Goal: Task Accomplishment & Management: Manage account settings

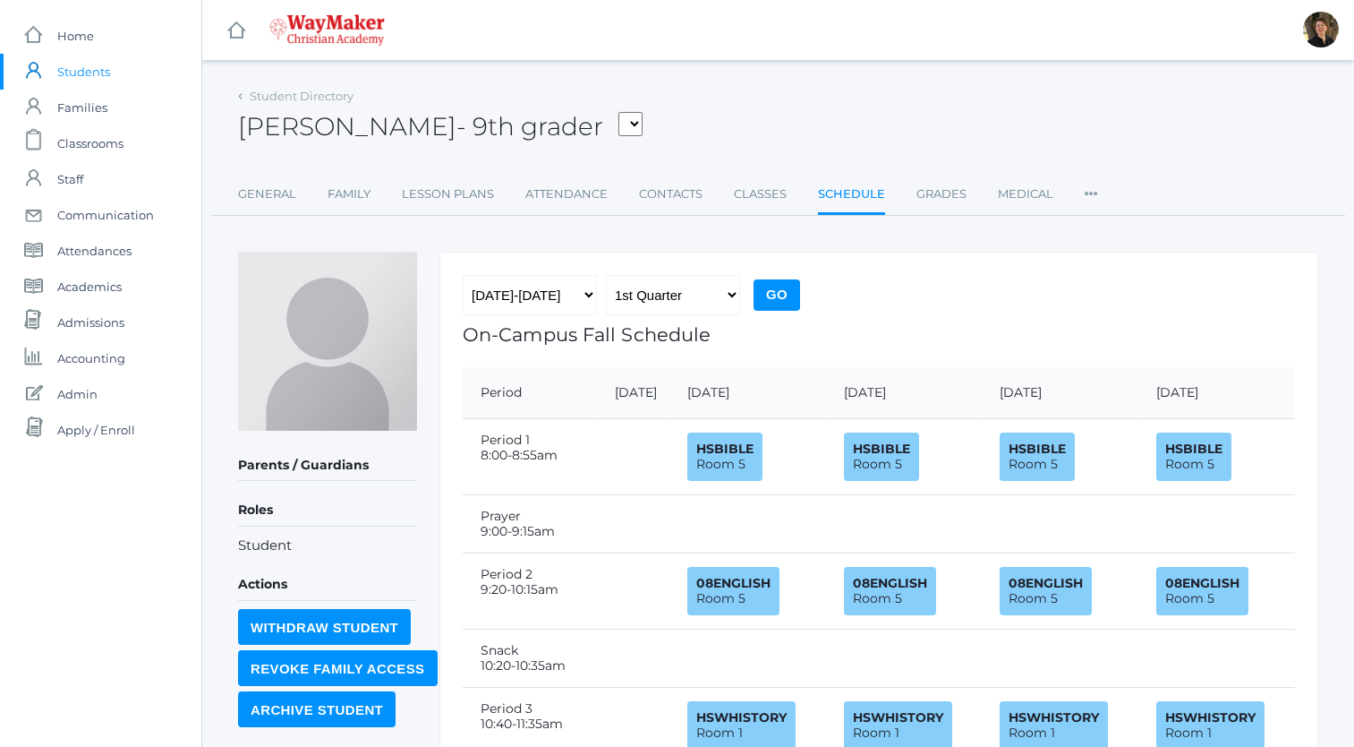
scroll to position [499, 0]
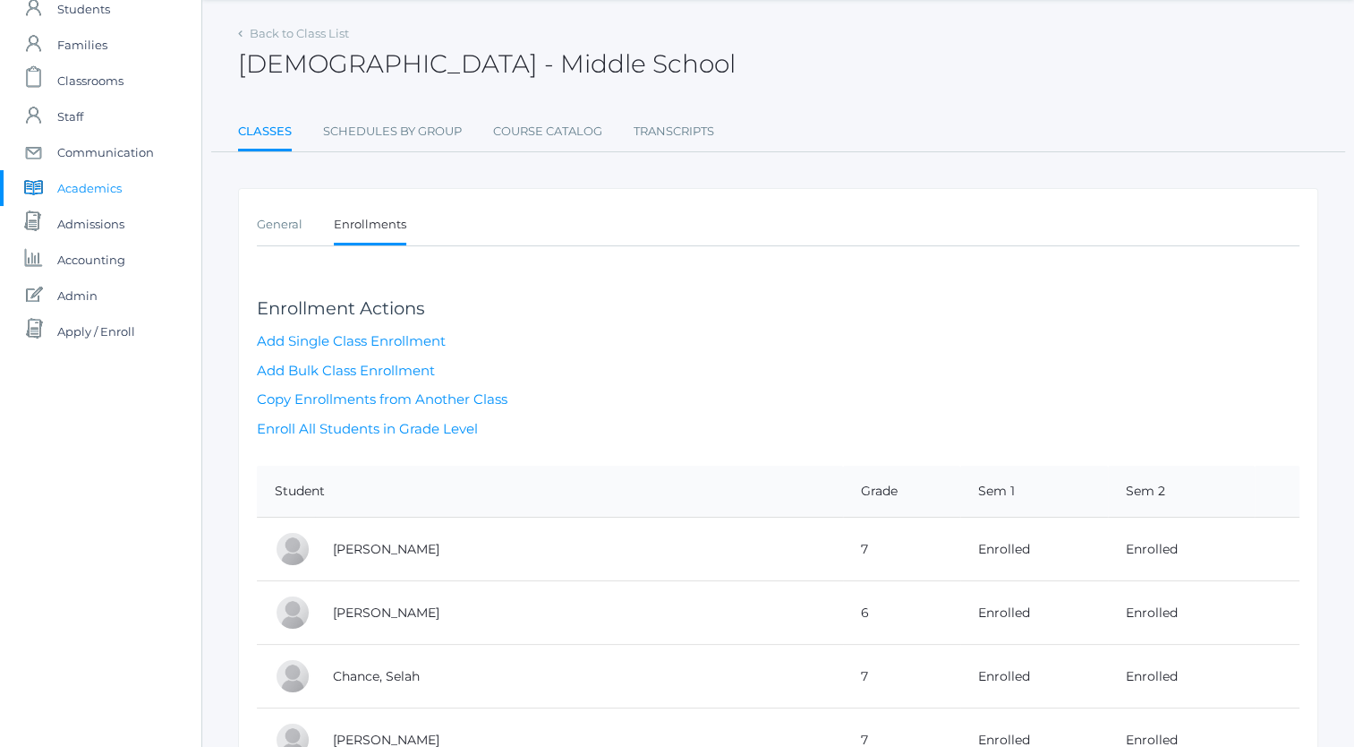
scroll to position [54, 0]
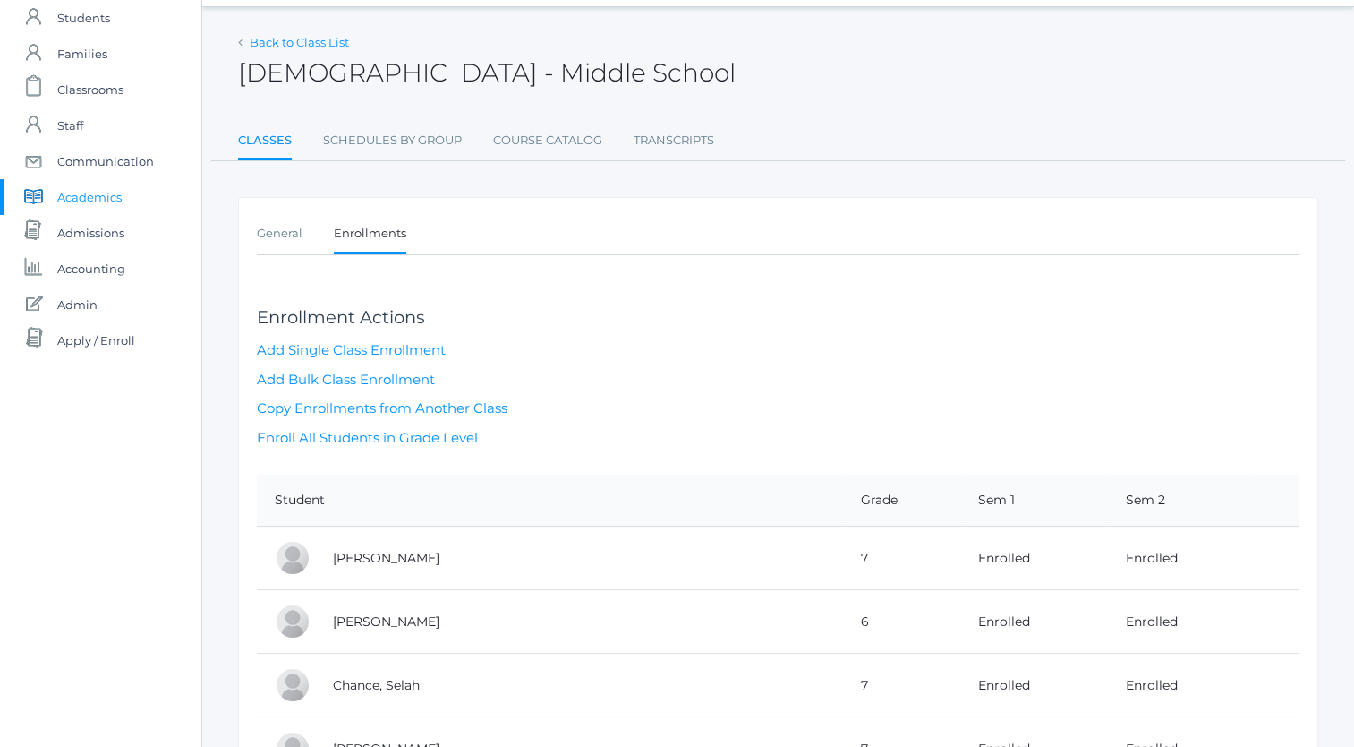
click at [298, 44] on link "Back to Class List" at bounding box center [299, 42] width 99 height 14
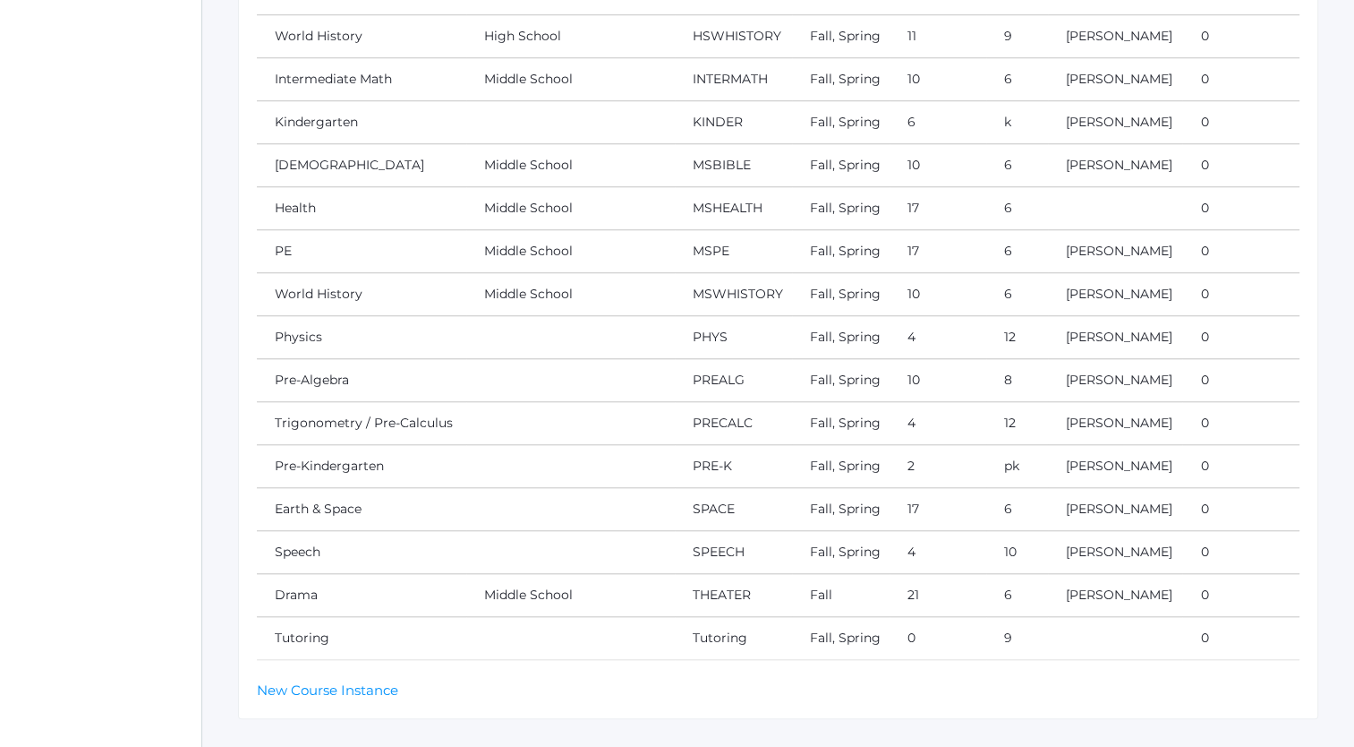
scroll to position [1416, 0]
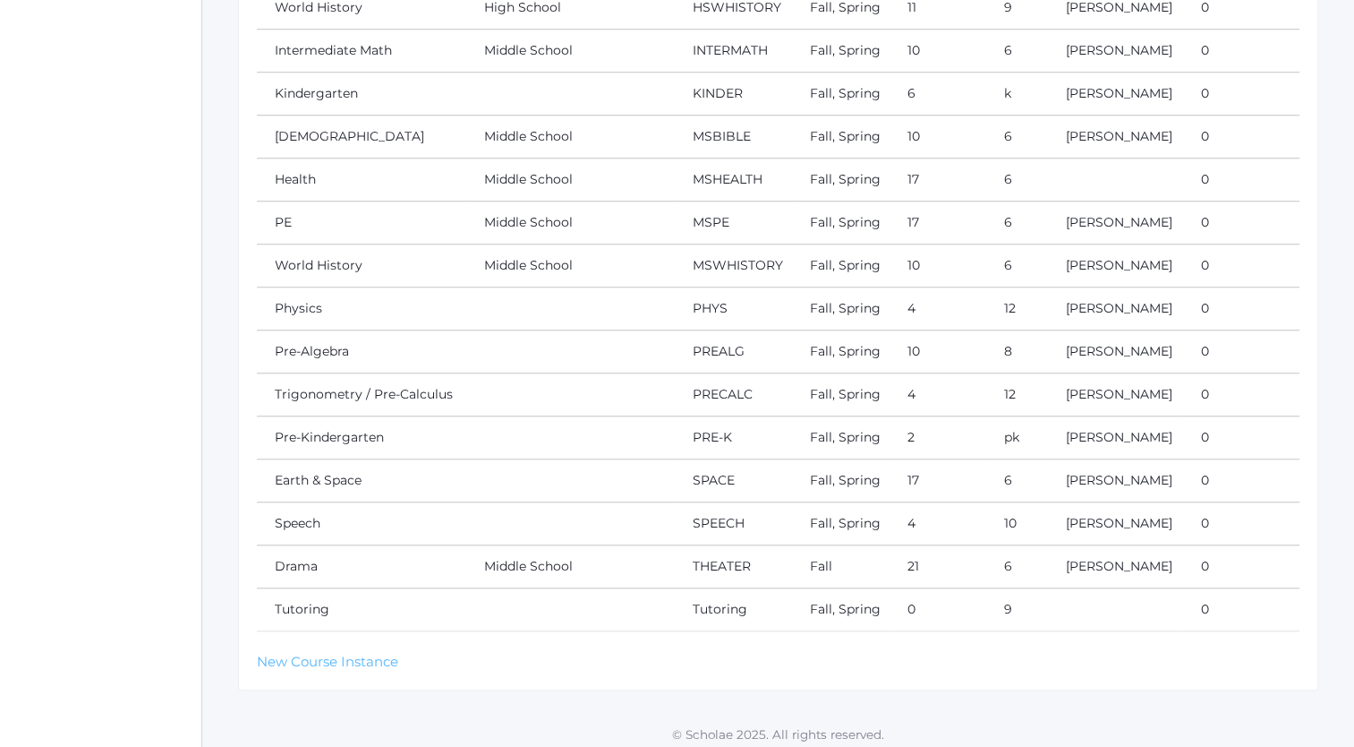
click at [363, 653] on link "New Course Instance" at bounding box center [327, 661] width 141 height 17
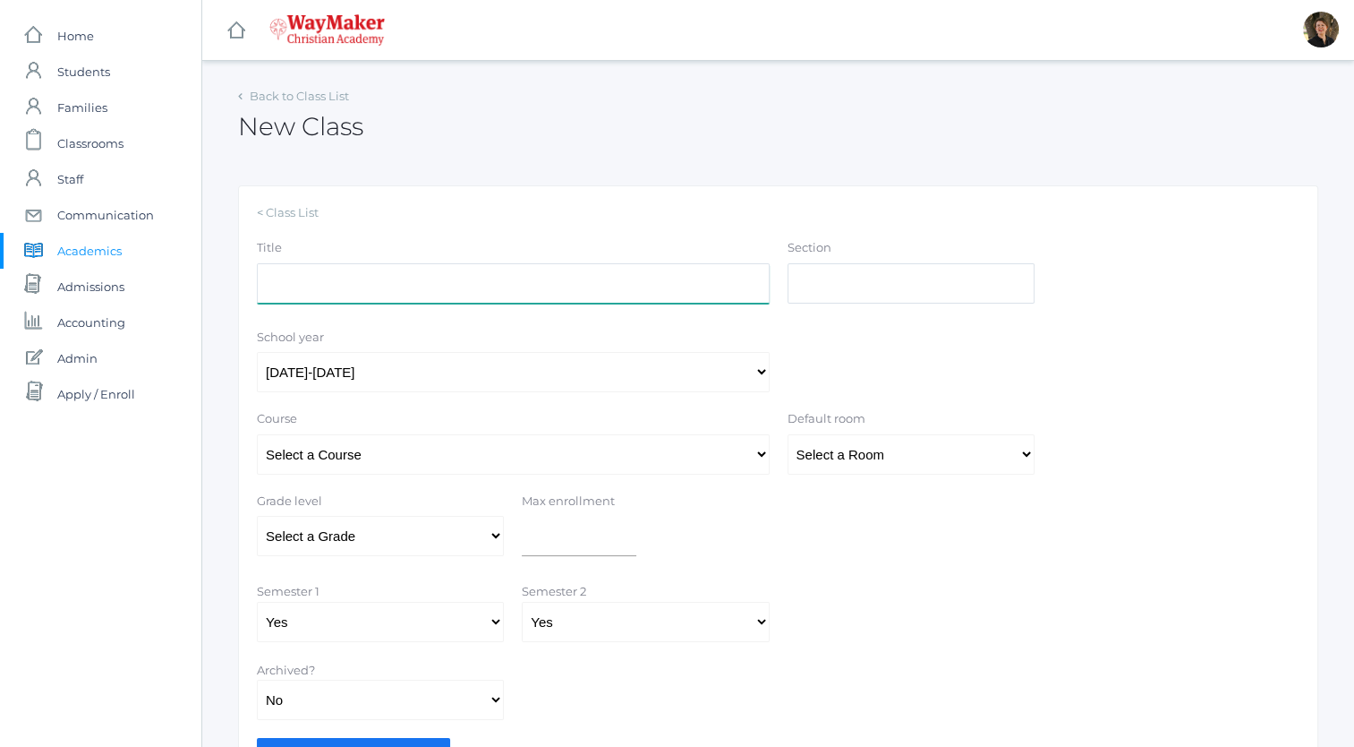
click at [469, 281] on input "Title" at bounding box center [513, 283] width 513 height 40
type input "Study Hall"
click at [543, 462] on select "Select a Course 01ELEM: First Grade 02ELEM: Second Grade 03ELEM: Third Grade 04…" at bounding box center [513, 454] width 513 height 40
click at [333, 98] on link "Back to Class List" at bounding box center [299, 96] width 99 height 14
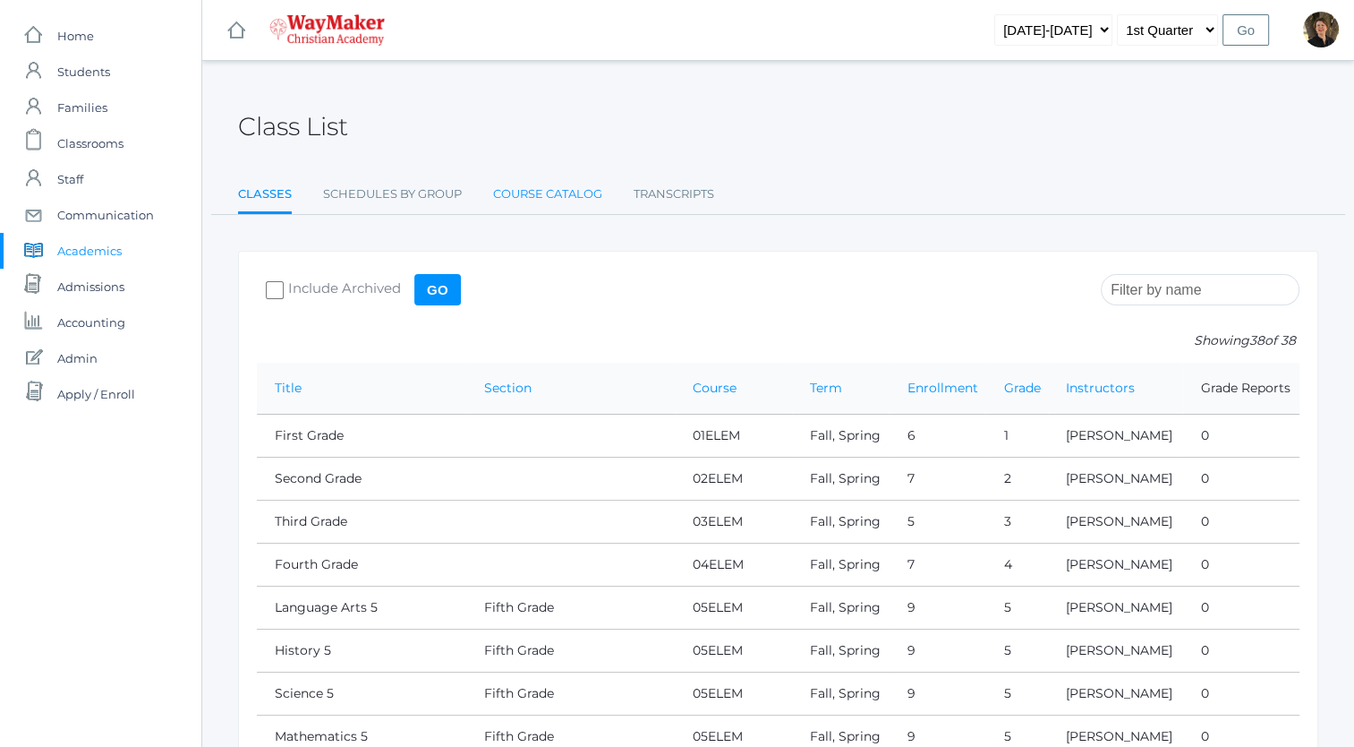
click at [533, 190] on link "Course Catalog" at bounding box center [547, 194] width 109 height 36
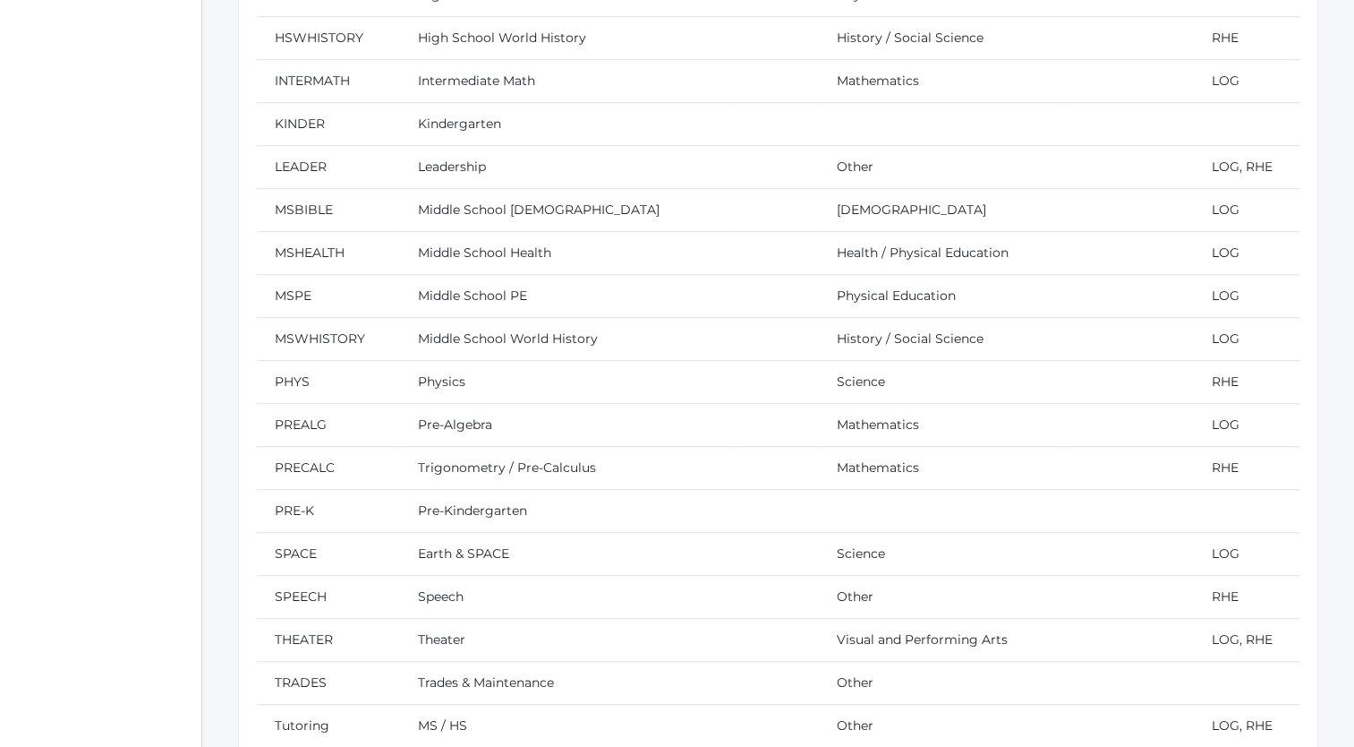
scroll to position [1458, 0]
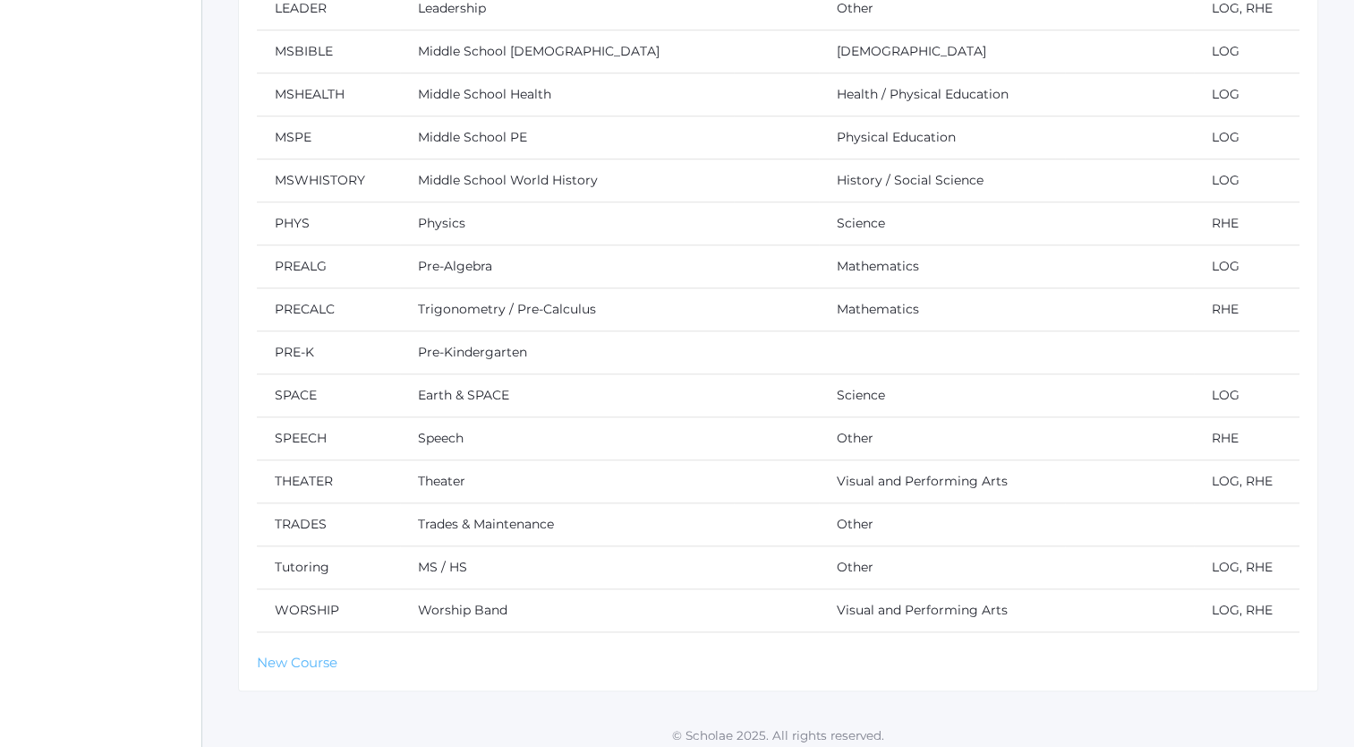
click at [318, 654] on link "New Course" at bounding box center [297, 662] width 81 height 17
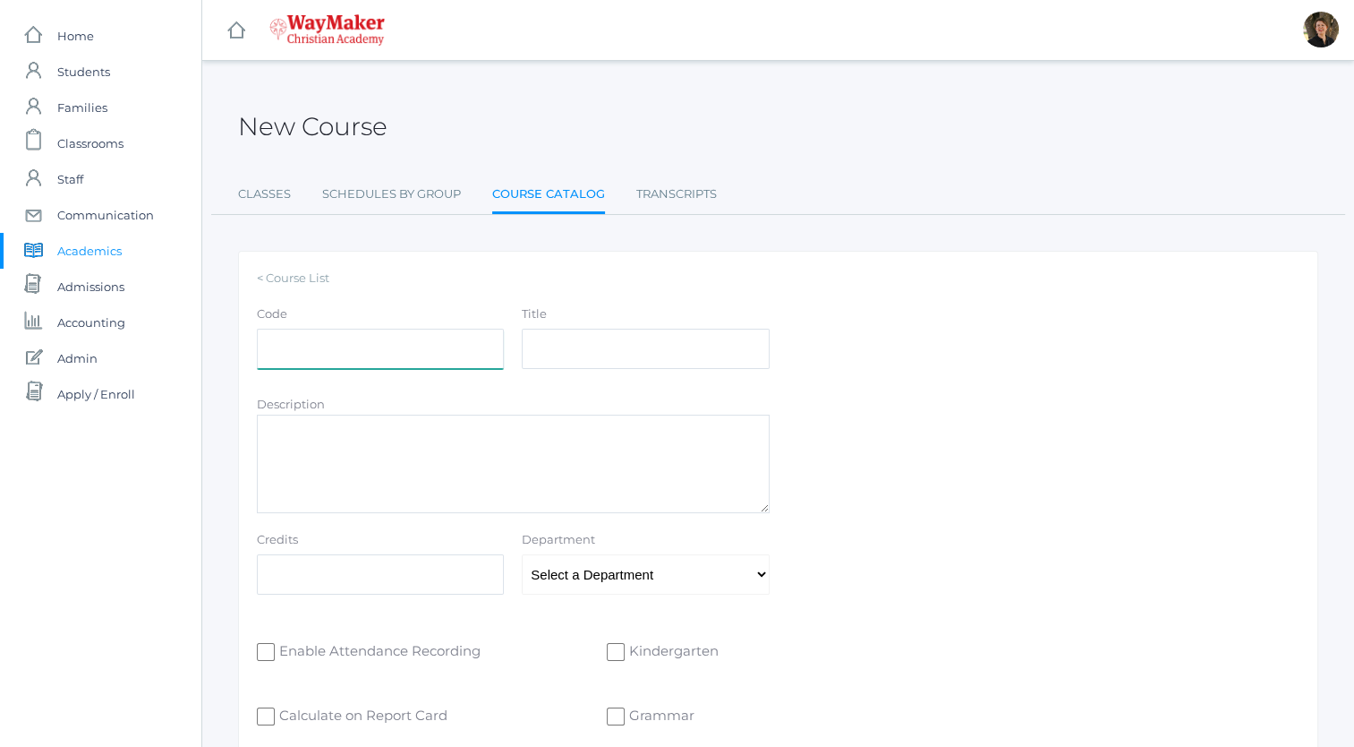
click at [384, 357] on input "Code" at bounding box center [380, 349] width 247 height 40
type input "STHL"
type input "Study Hall"
click at [414, 573] on input "Credits" at bounding box center [380, 574] width 247 height 40
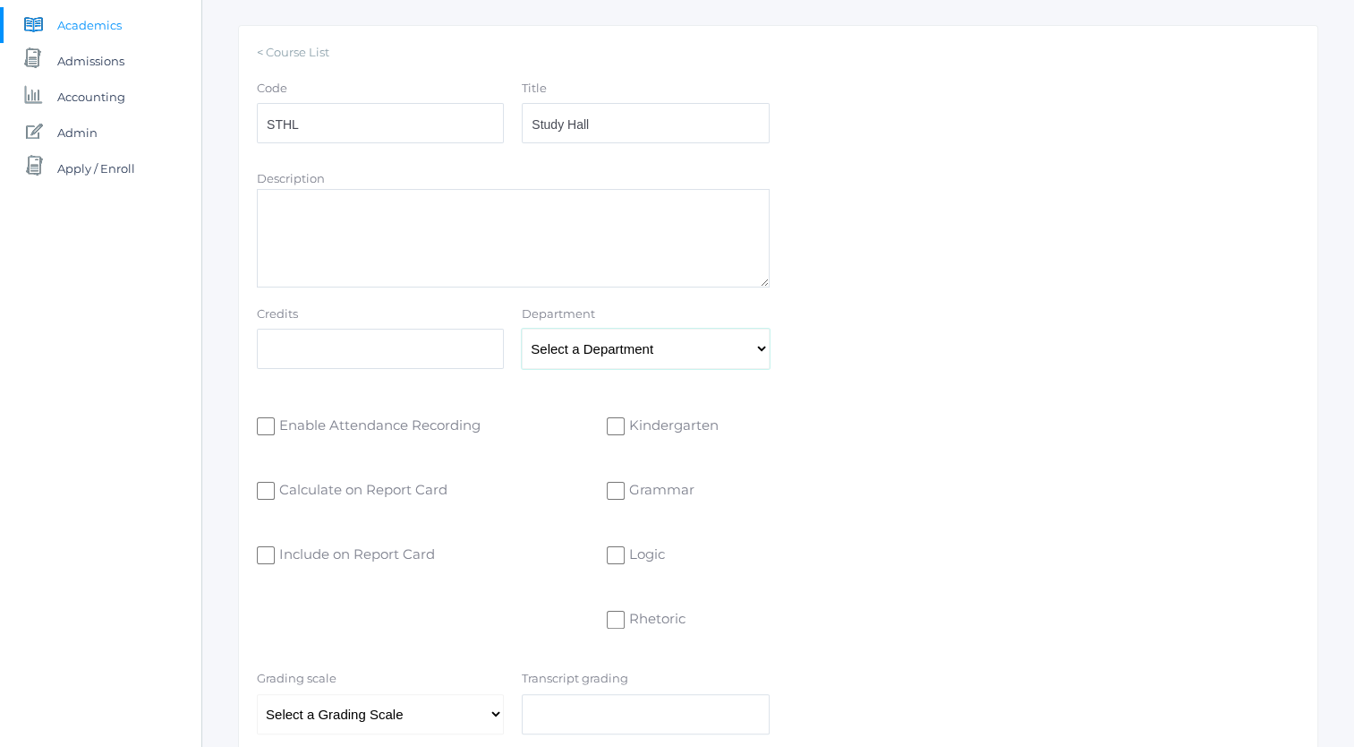
click at [626, 352] on select "Select a Department Athletics Bible Business Electives English Fine Arts Foreig…" at bounding box center [645, 349] width 247 height 40
select select "53"
click at [522, 329] on select "Select a Department Athletics Bible Business Electives English Fine Arts Foreig…" at bounding box center [645, 349] width 247 height 40
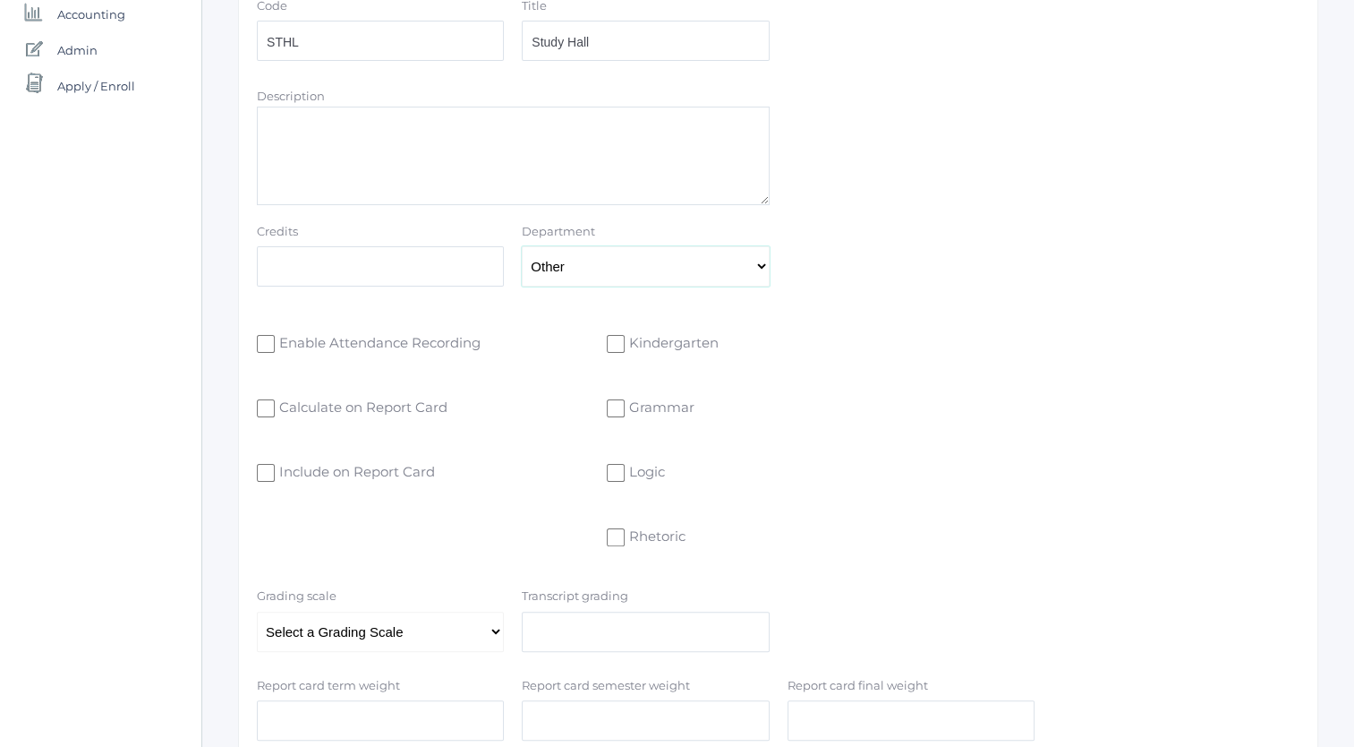
scroll to position [308, 0]
click at [265, 469] on input "Include on Report Card" at bounding box center [266, 473] width 18 height 18
checkbox input "true"
click at [263, 408] on input "Calculate on Report Card" at bounding box center [266, 408] width 18 height 18
checkbox input "true"
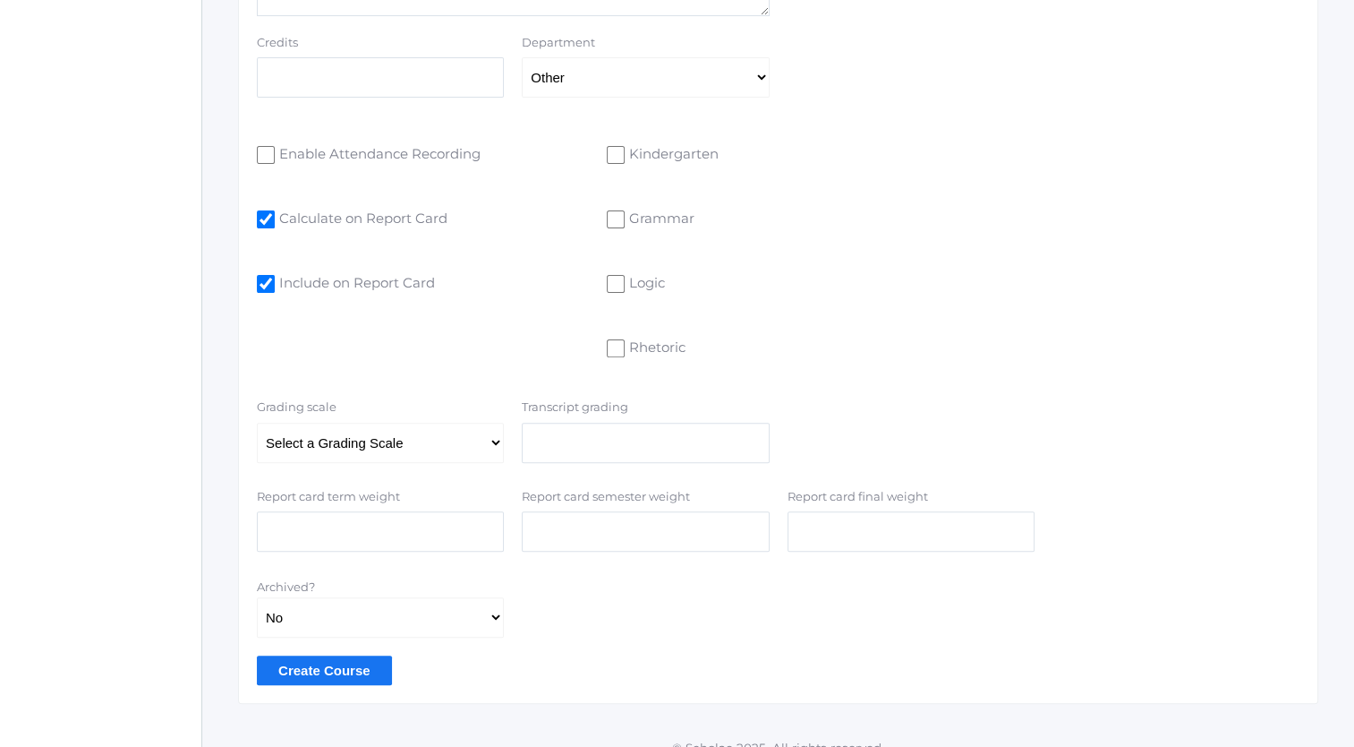
scroll to position [498, 0]
click at [268, 152] on input "Enable Attendance Recording" at bounding box center [266, 154] width 18 height 18
checkbox input "true"
click at [497, 449] on select "Select a Grading Scale Test" at bounding box center [380, 442] width 247 height 40
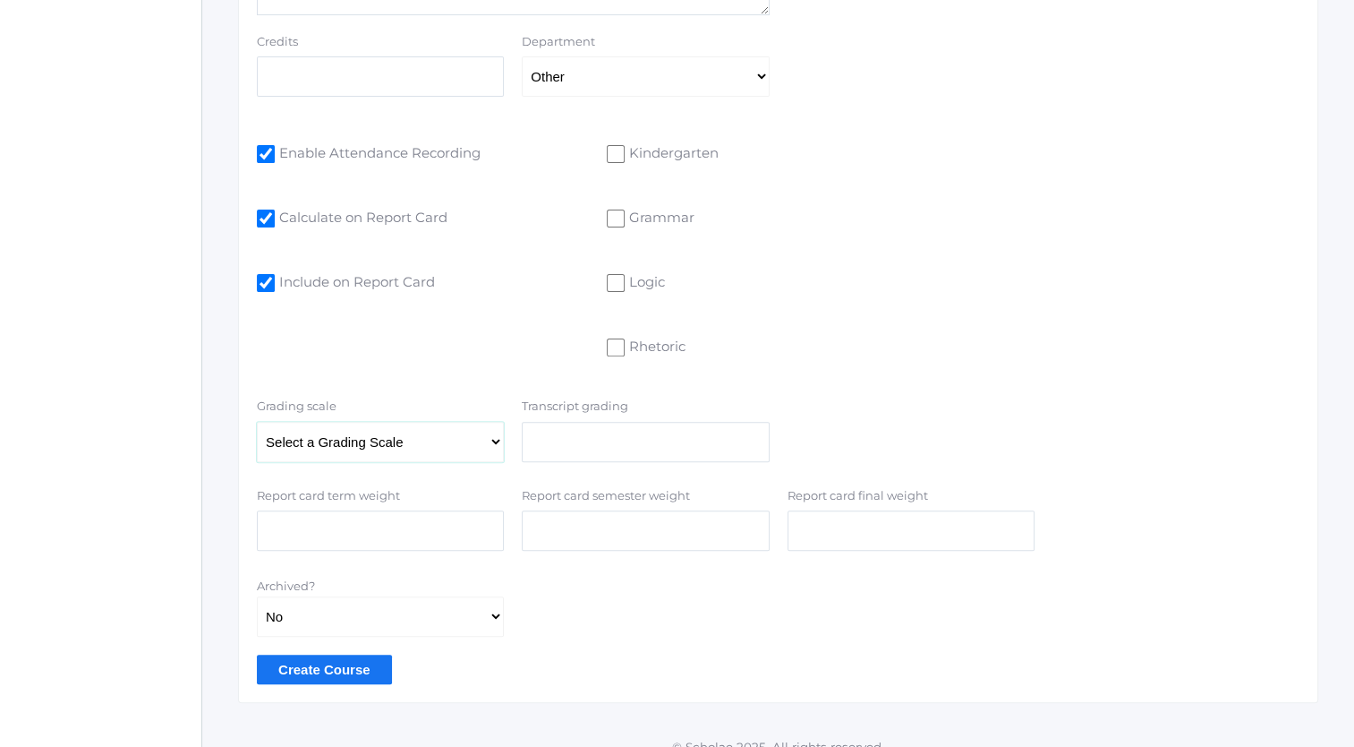
scroll to position [517, 0]
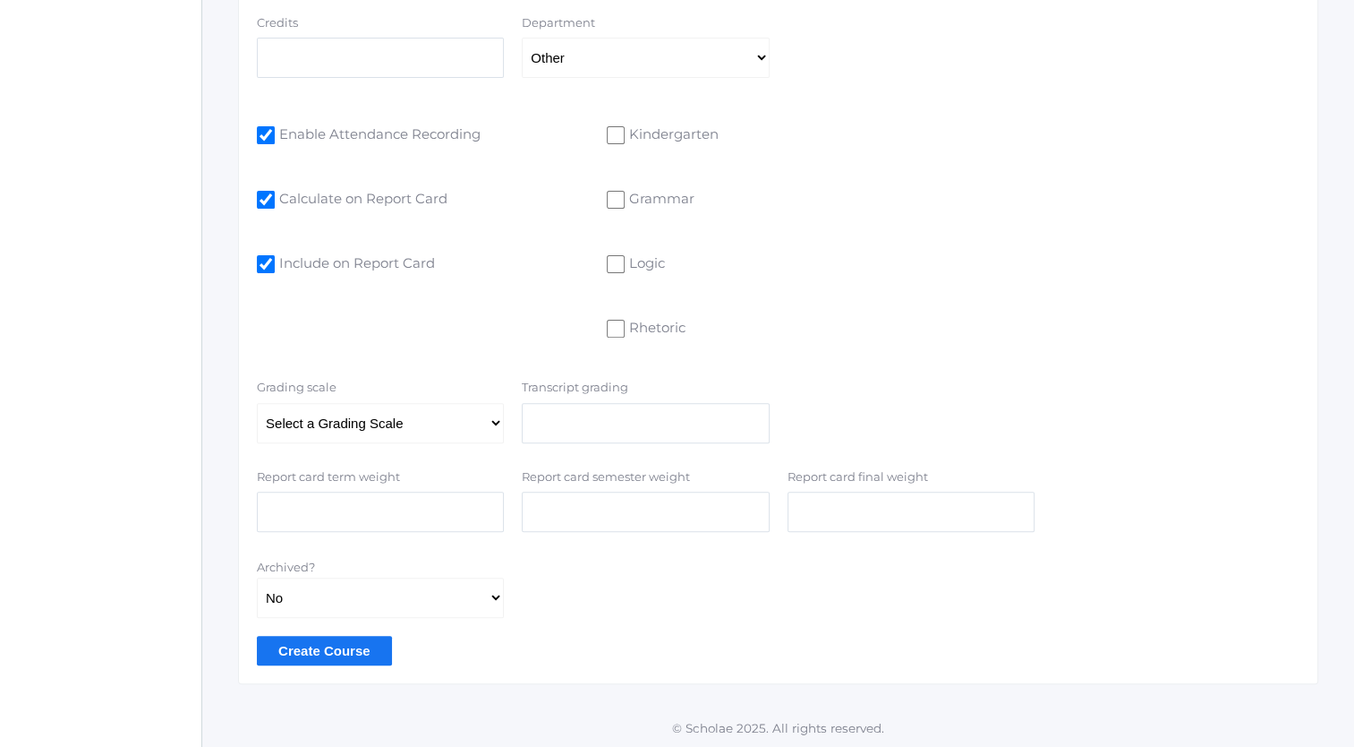
click at [347, 644] on input "Create Course" at bounding box center [324, 651] width 135 height 30
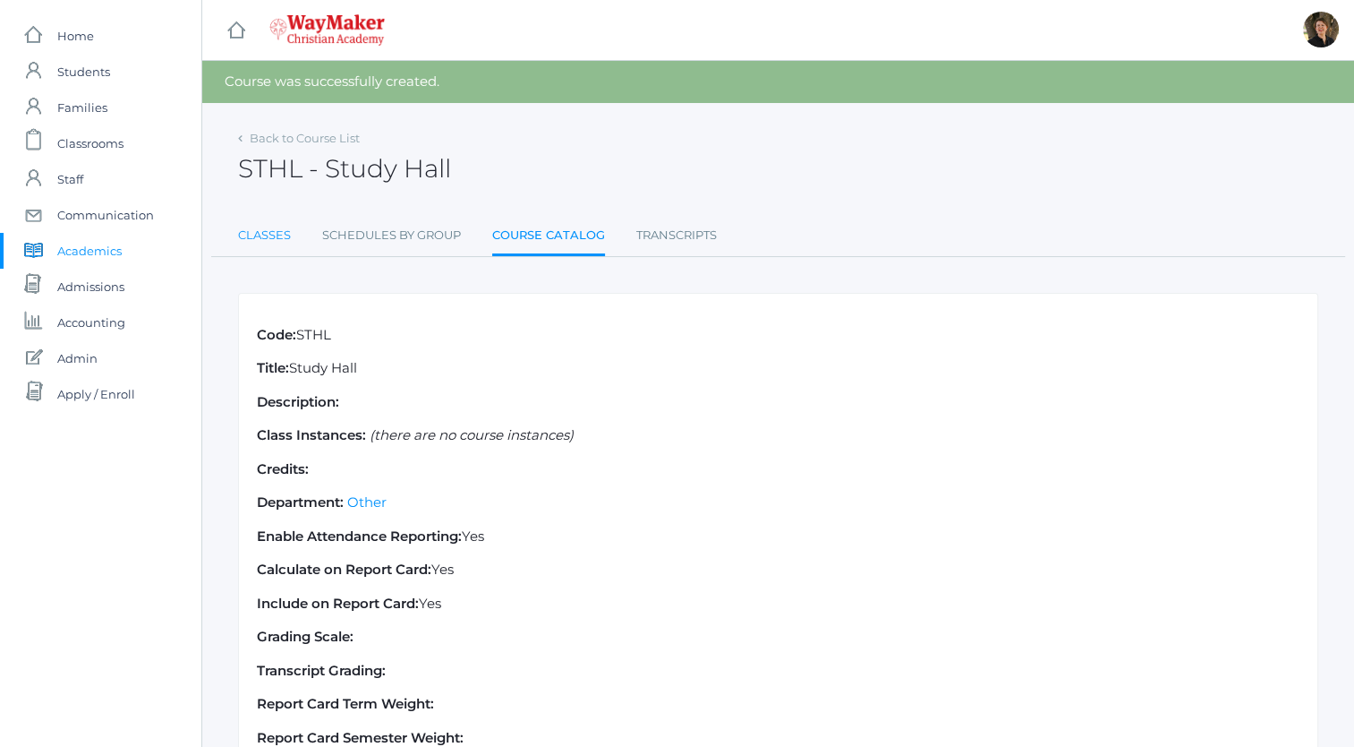
click at [278, 236] on link "Classes" at bounding box center [264, 236] width 53 height 36
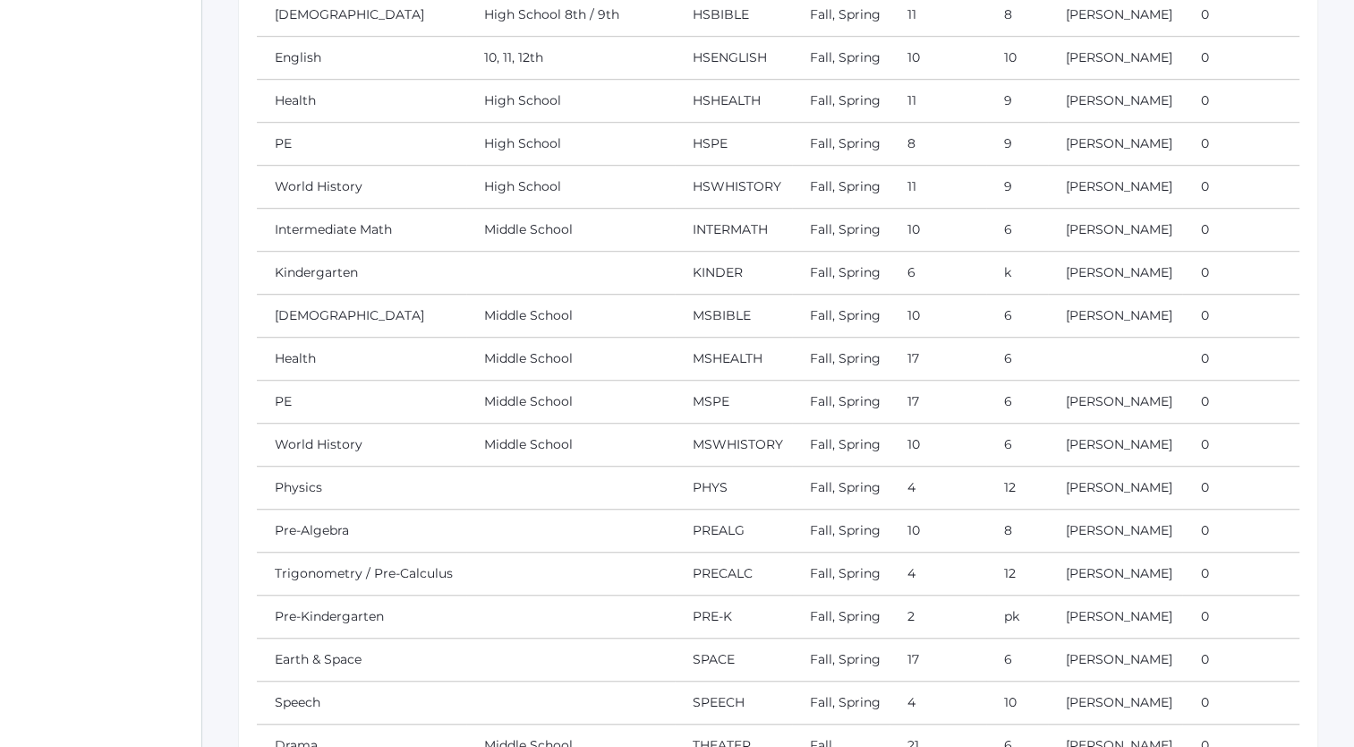
scroll to position [1416, 0]
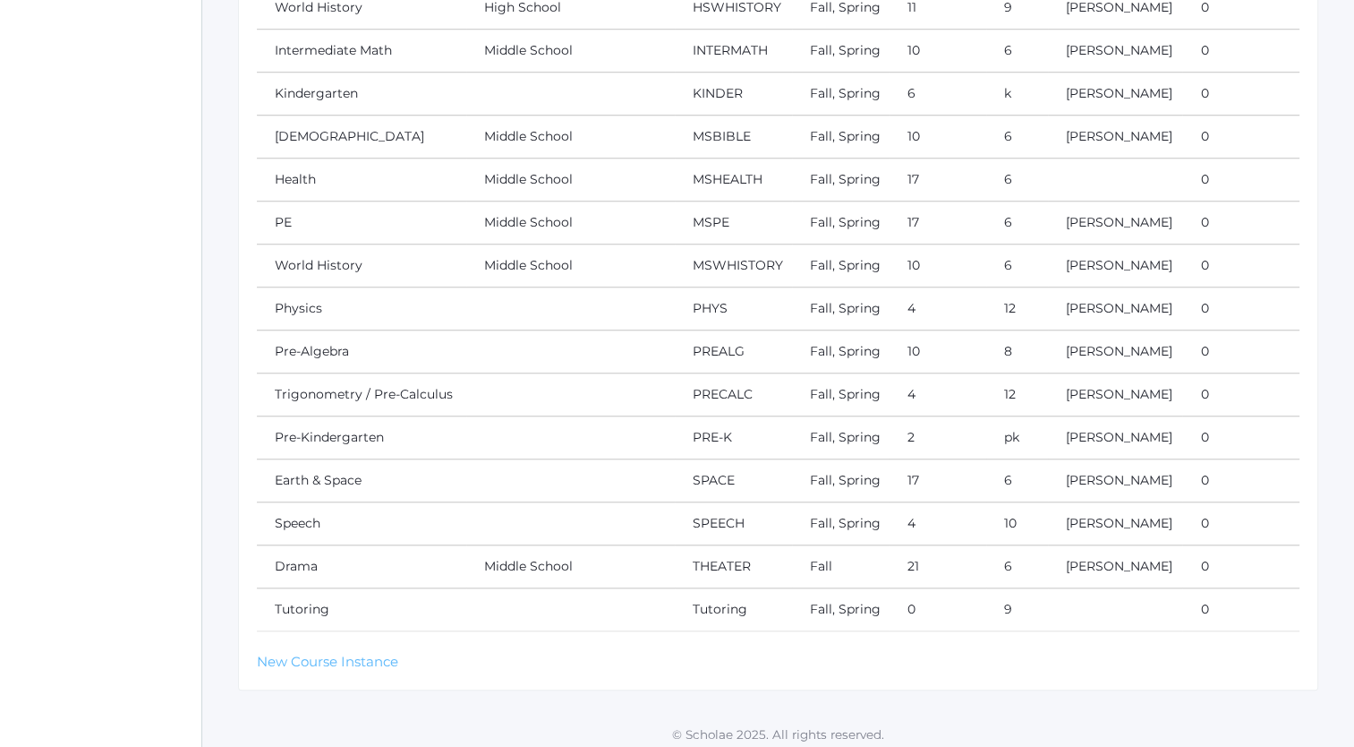
click at [335, 653] on link "New Course Instance" at bounding box center [327, 661] width 141 height 17
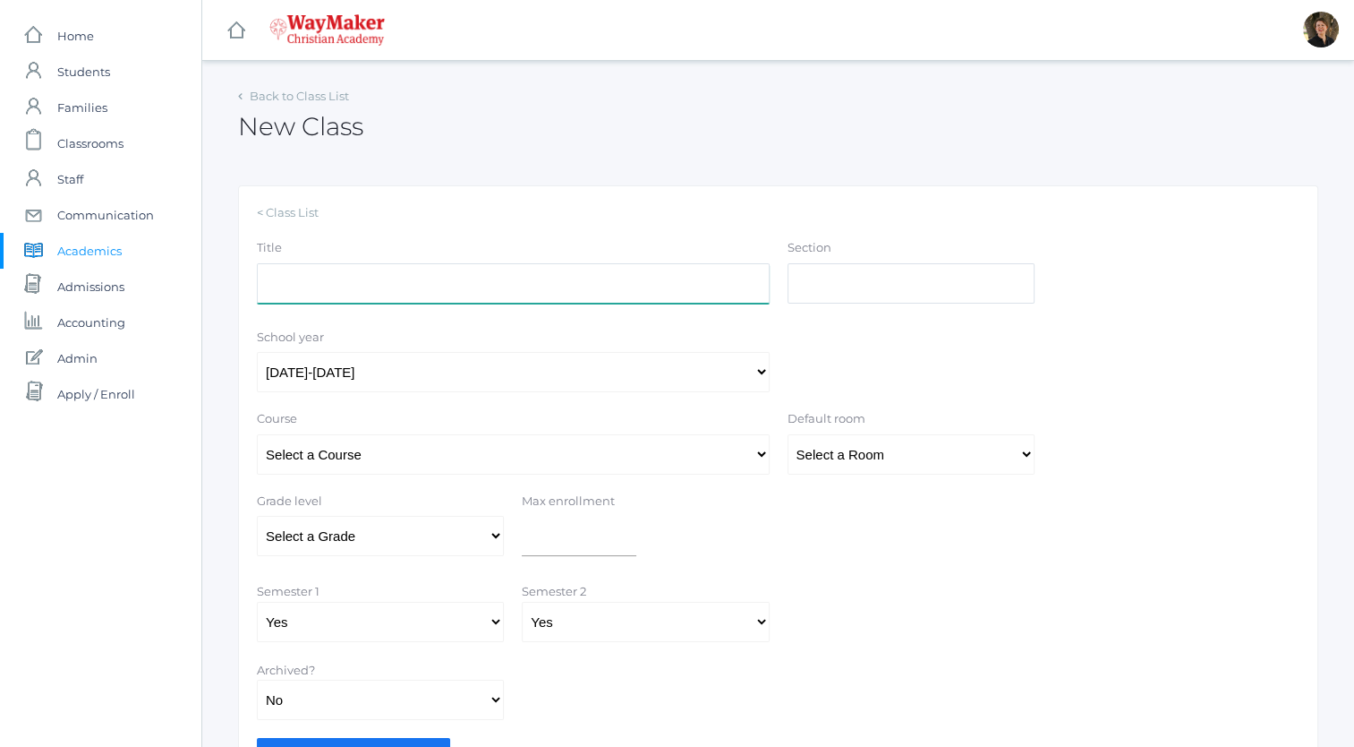
click at [476, 285] on input "Title" at bounding box center [513, 283] width 513 height 40
type input "Study Hall"
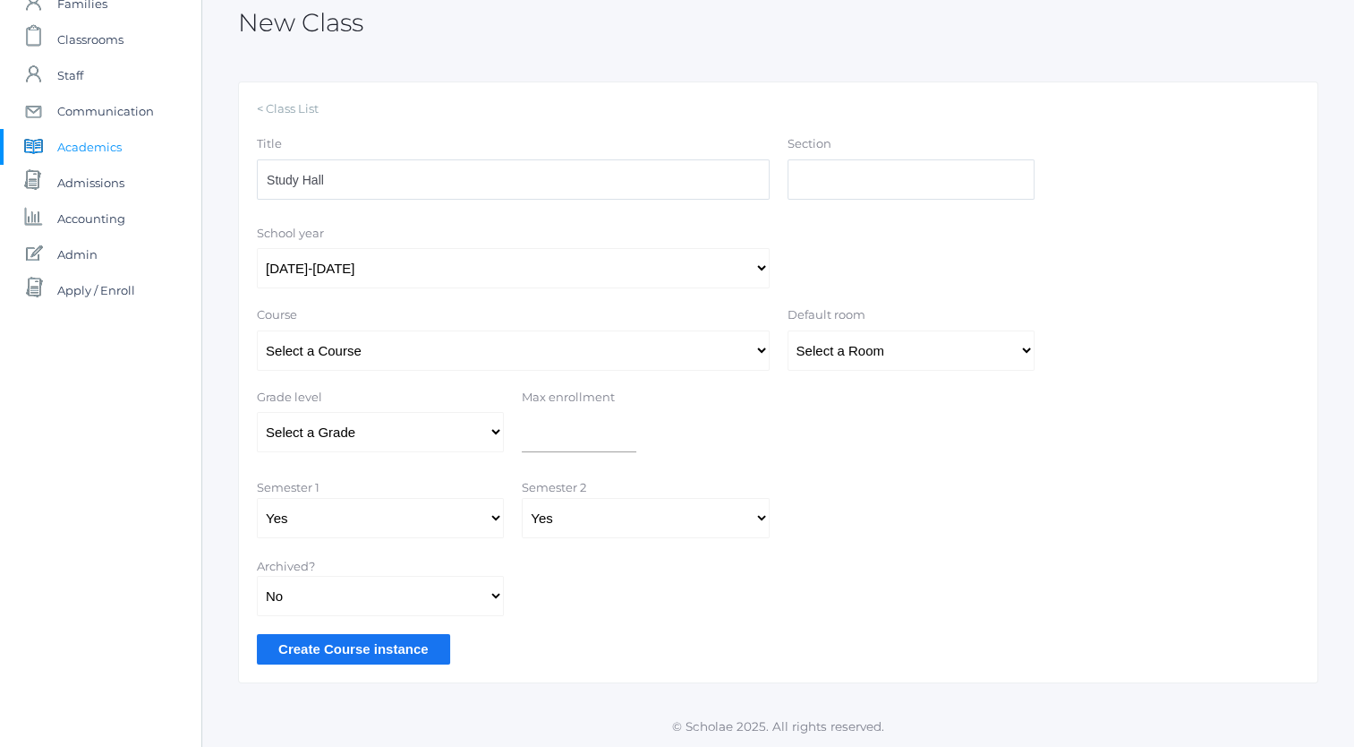
click at [369, 647] on input "Create Course instance" at bounding box center [353, 649] width 193 height 30
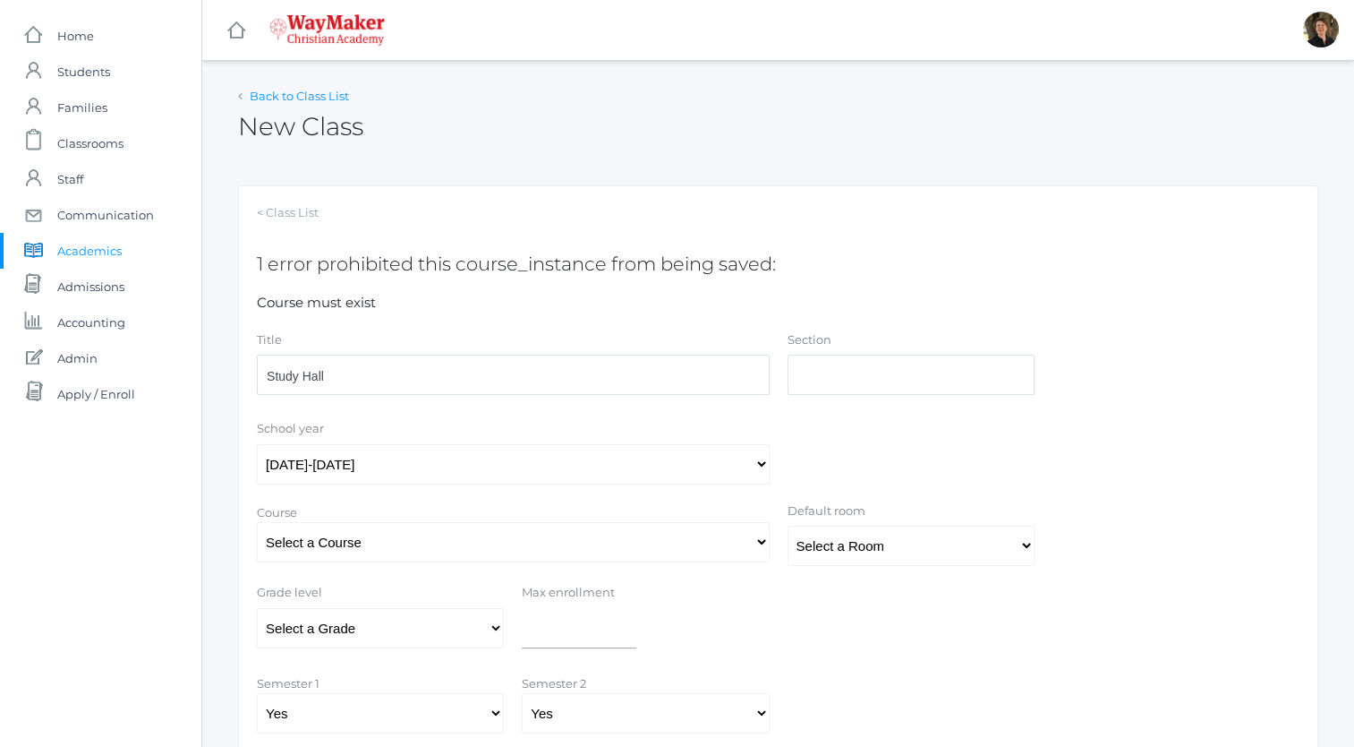
click at [311, 93] on link "Back to Class List" at bounding box center [299, 96] width 99 height 14
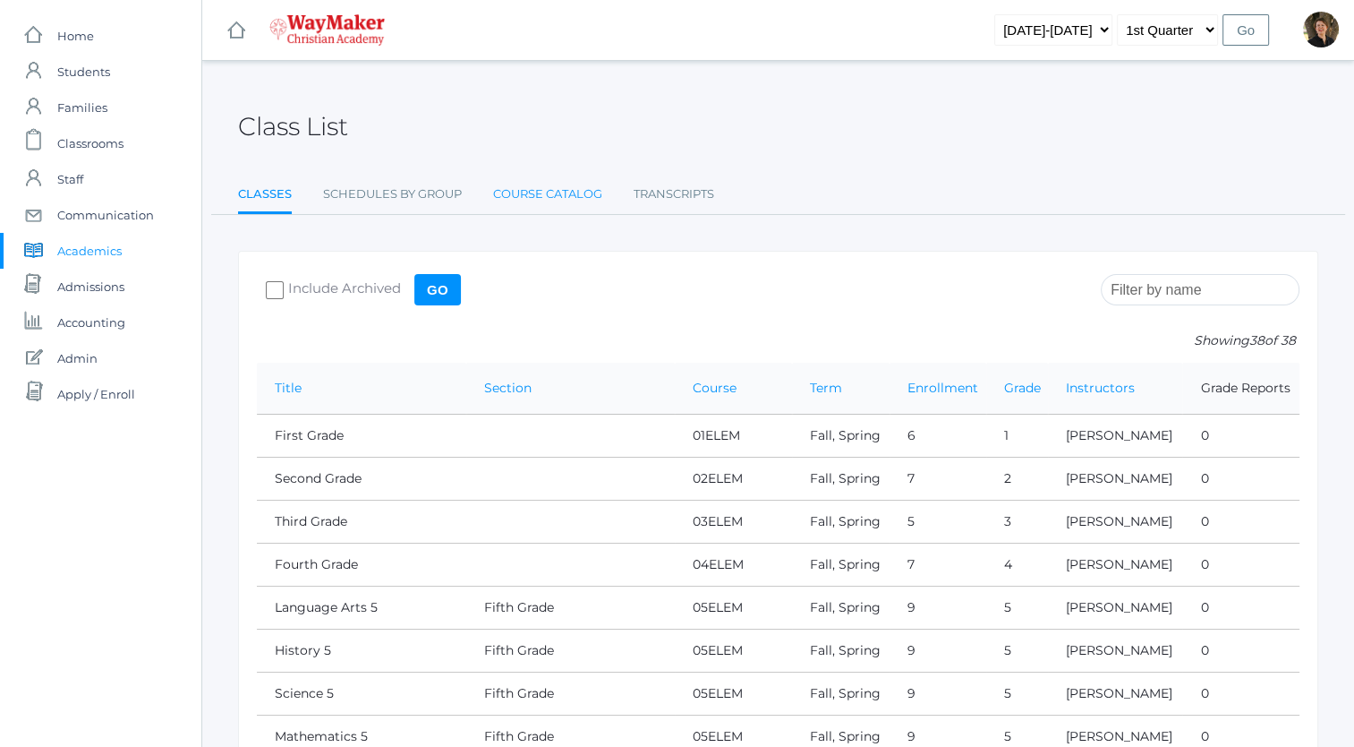
click at [508, 190] on link "Course Catalog" at bounding box center [547, 194] width 109 height 36
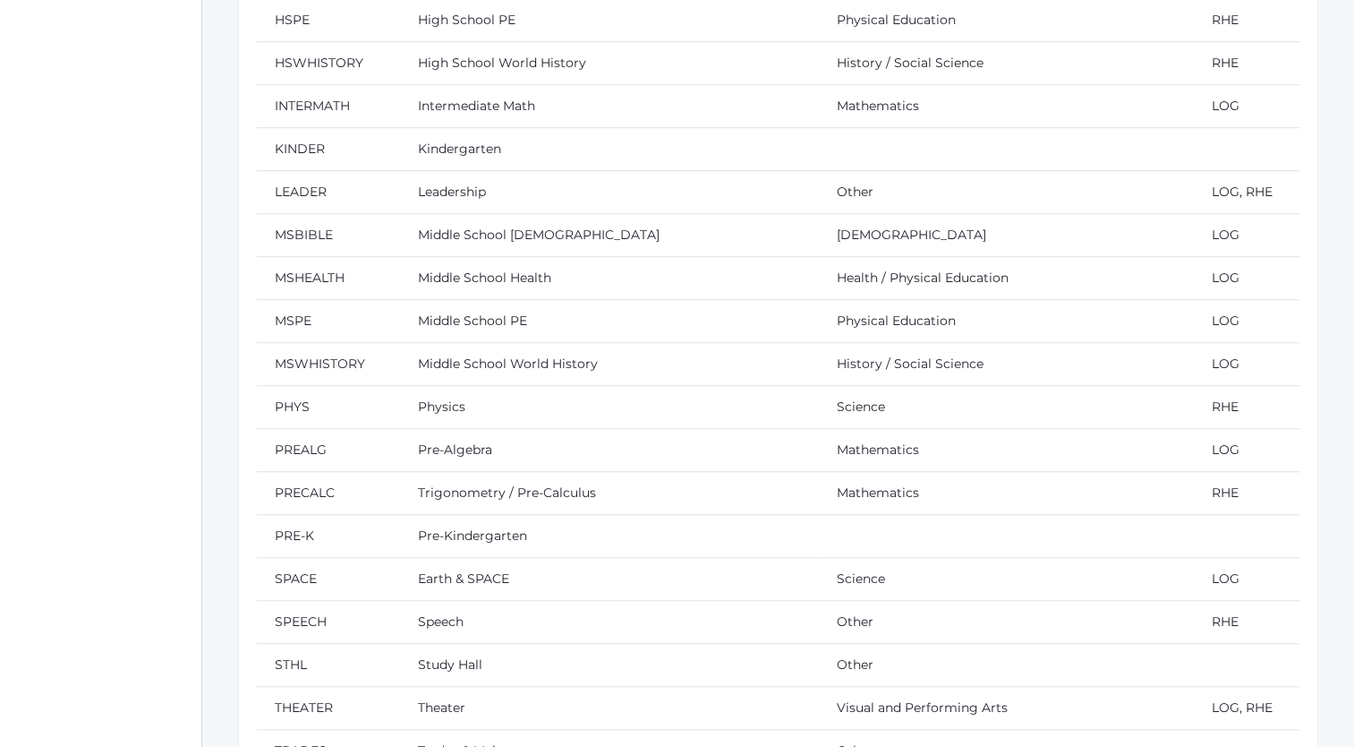
scroll to position [1501, 0]
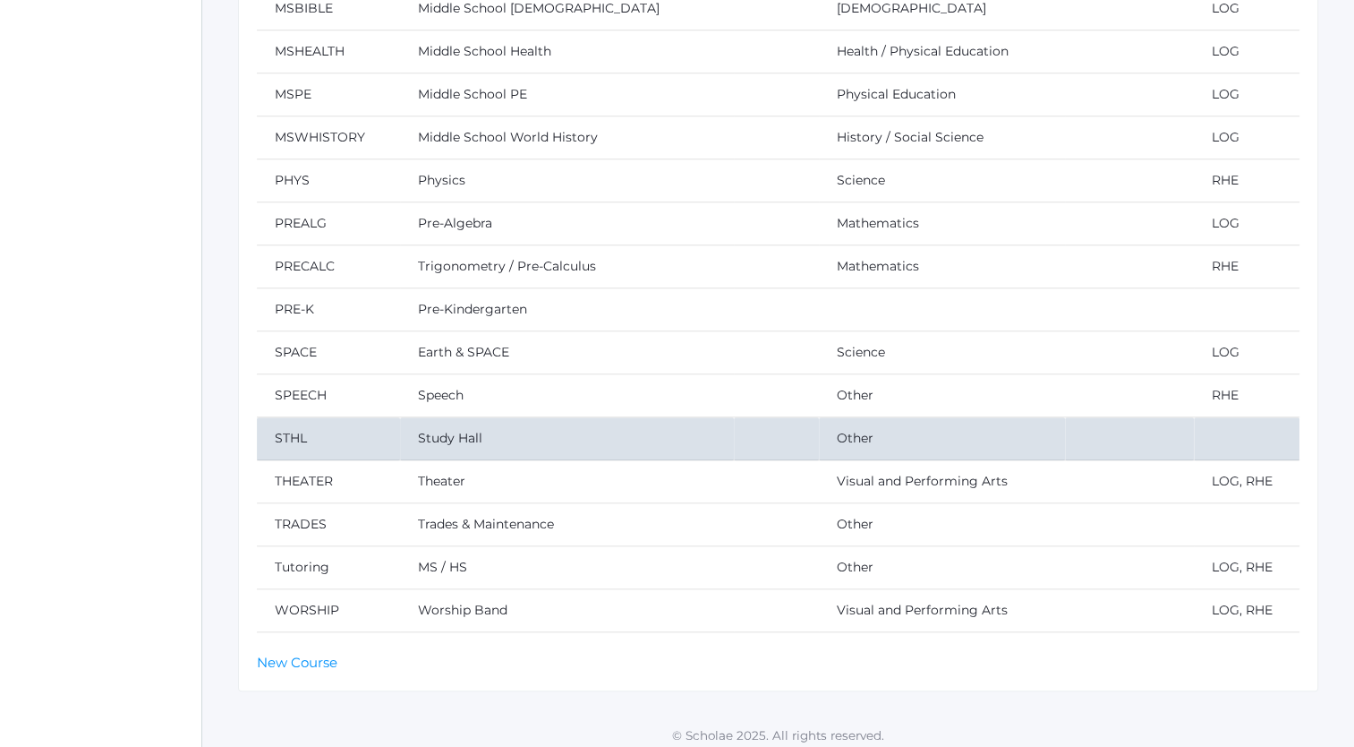
click at [598, 426] on td "Study Hall" at bounding box center [567, 438] width 335 height 43
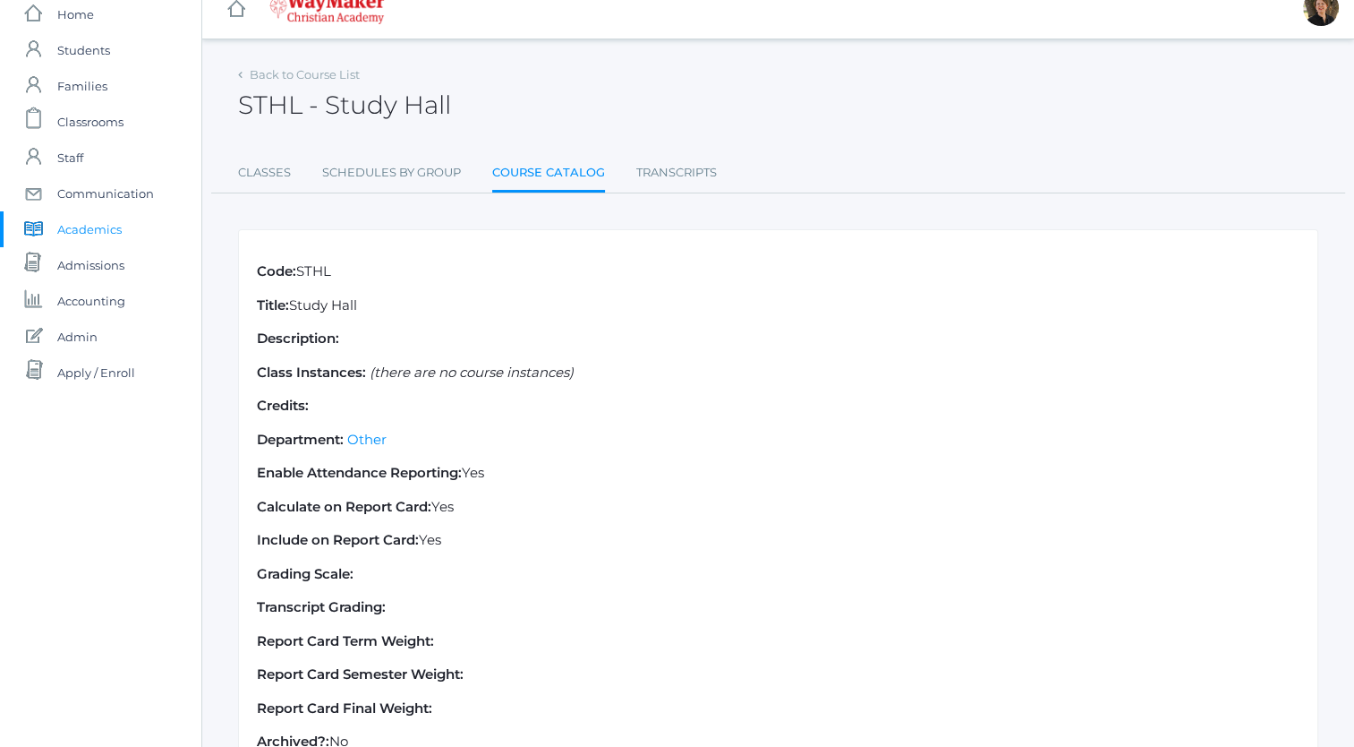
scroll to position [142, 0]
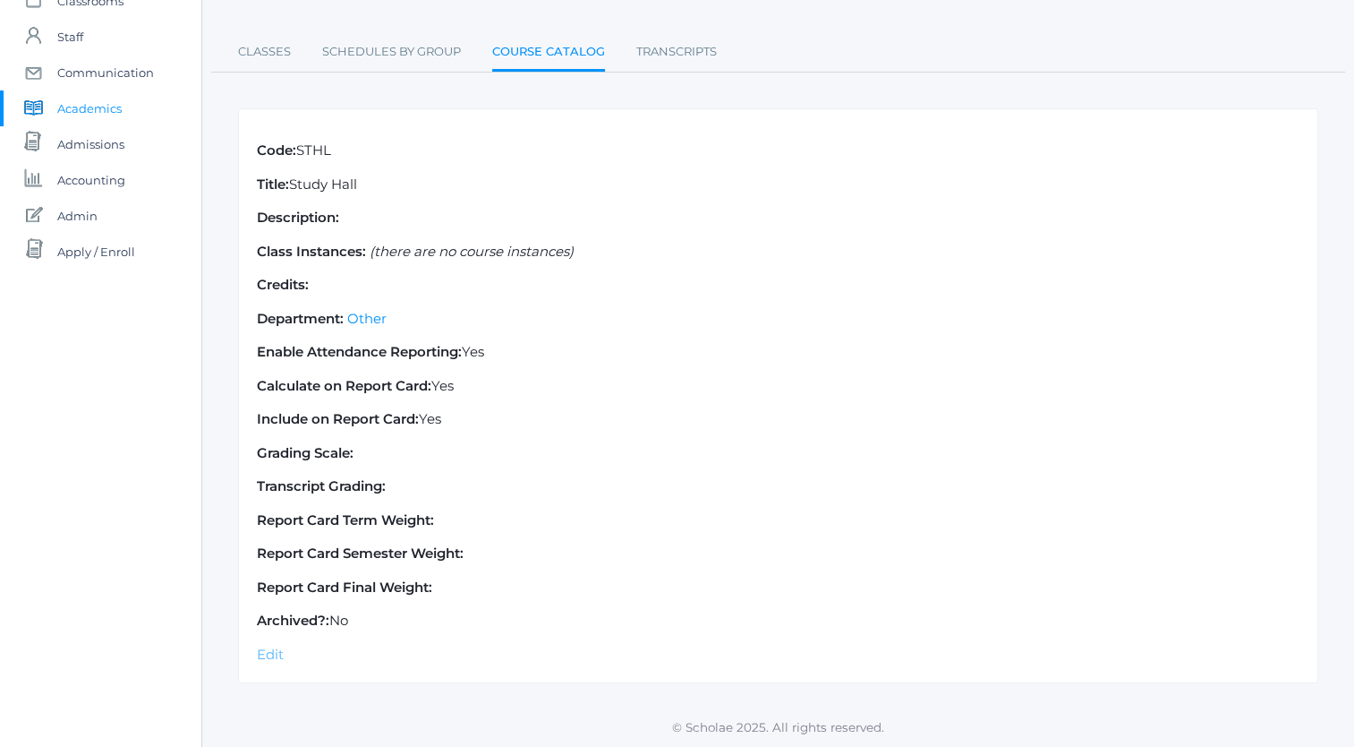
click at [265, 653] on link "Edit" at bounding box center [270, 653] width 27 height 17
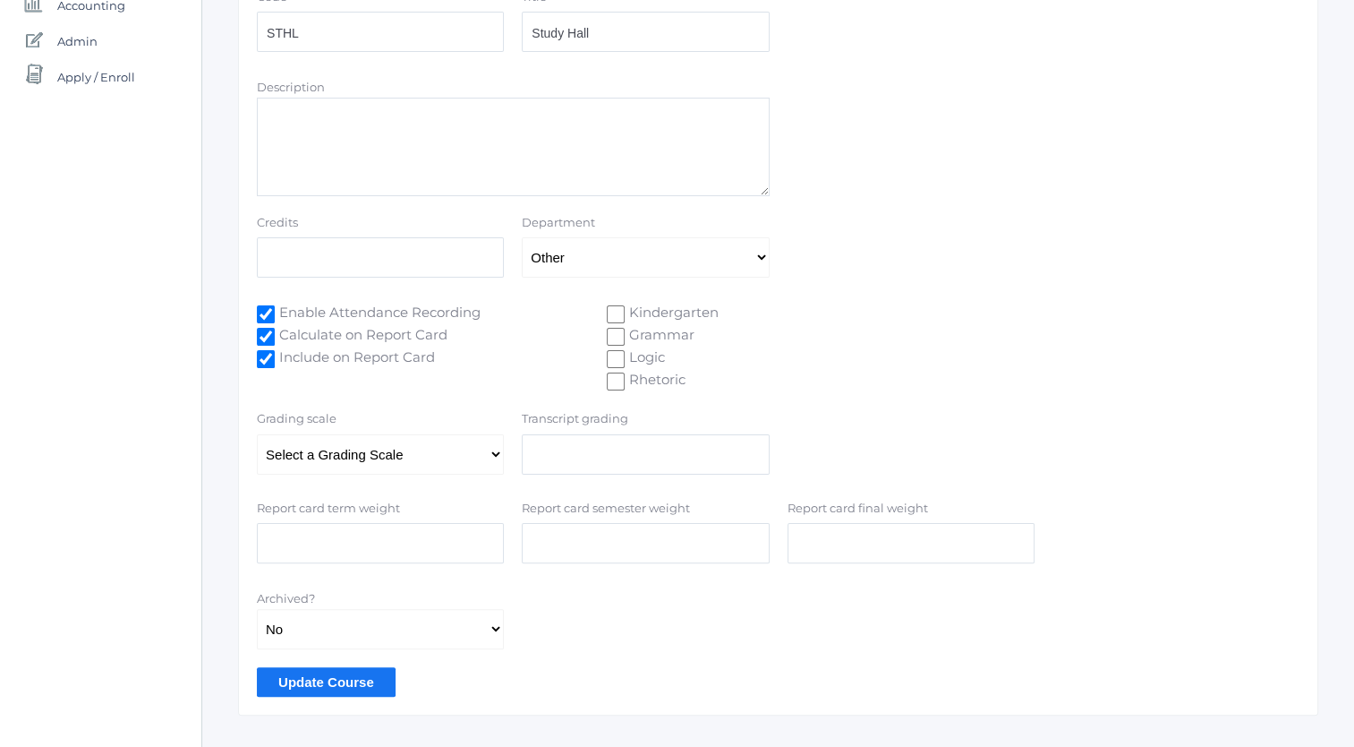
scroll to position [319, 0]
click at [615, 356] on input "Logic" at bounding box center [616, 357] width 18 height 18
checkbox input "true"
click at [351, 679] on input "Update Course" at bounding box center [326, 680] width 139 height 30
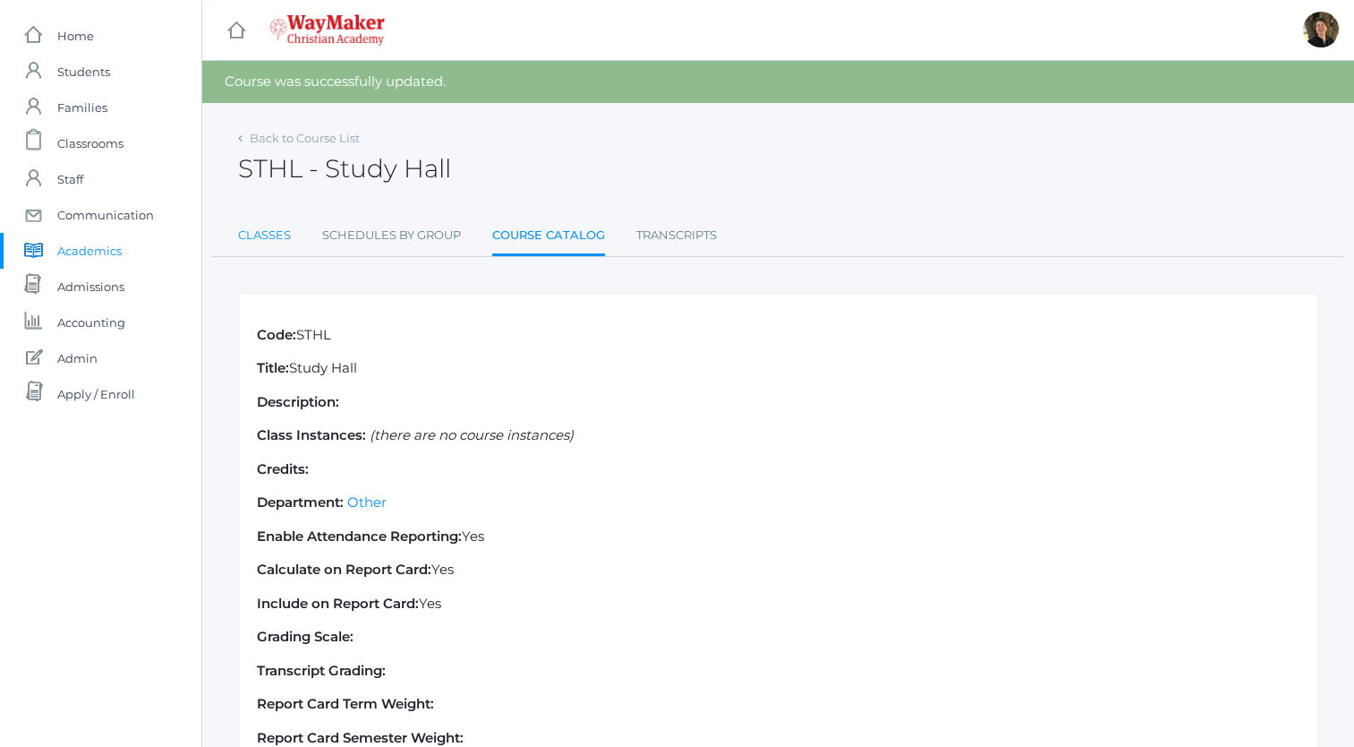
click at [261, 234] on link "Classes" at bounding box center [264, 236] width 53 height 36
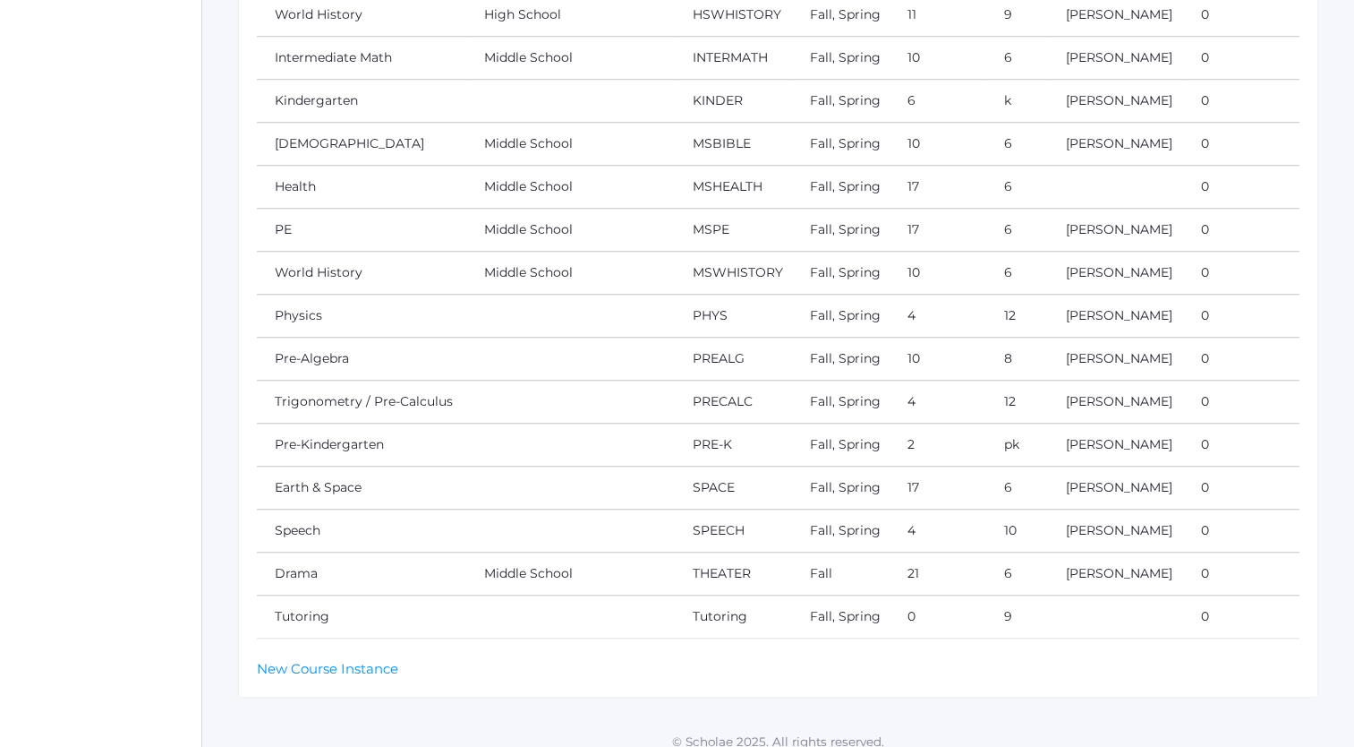
scroll to position [1416, 0]
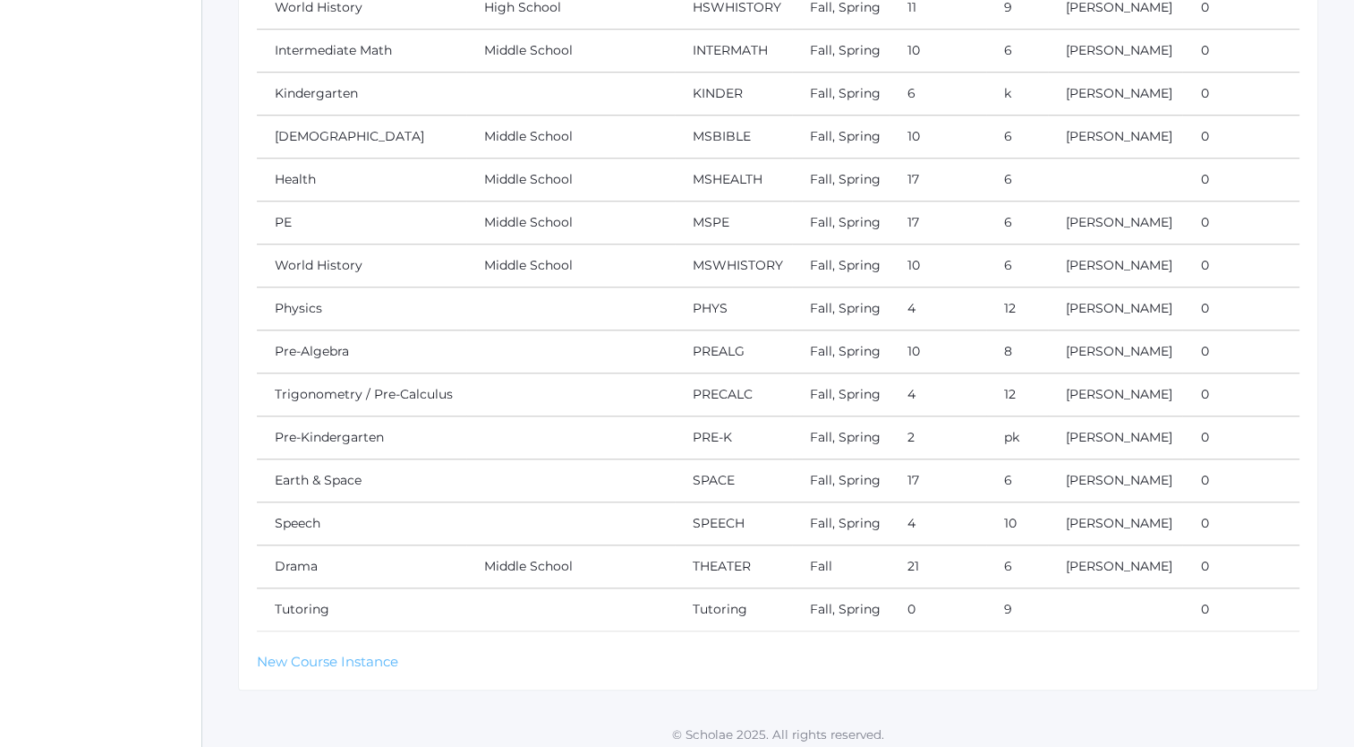
click at [349, 653] on link "New Course Instance" at bounding box center [327, 661] width 141 height 17
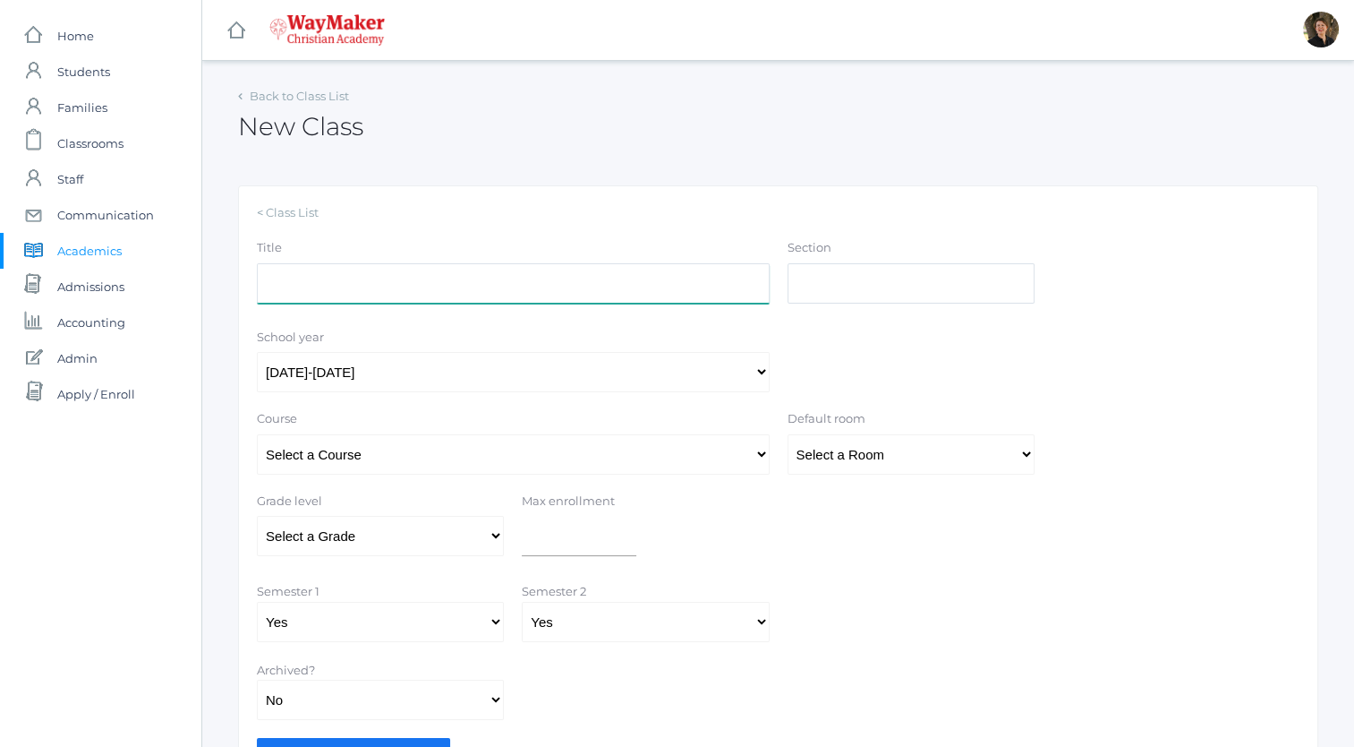
click at [485, 284] on input "Title" at bounding box center [513, 283] width 513 height 40
type input "Study Hall"
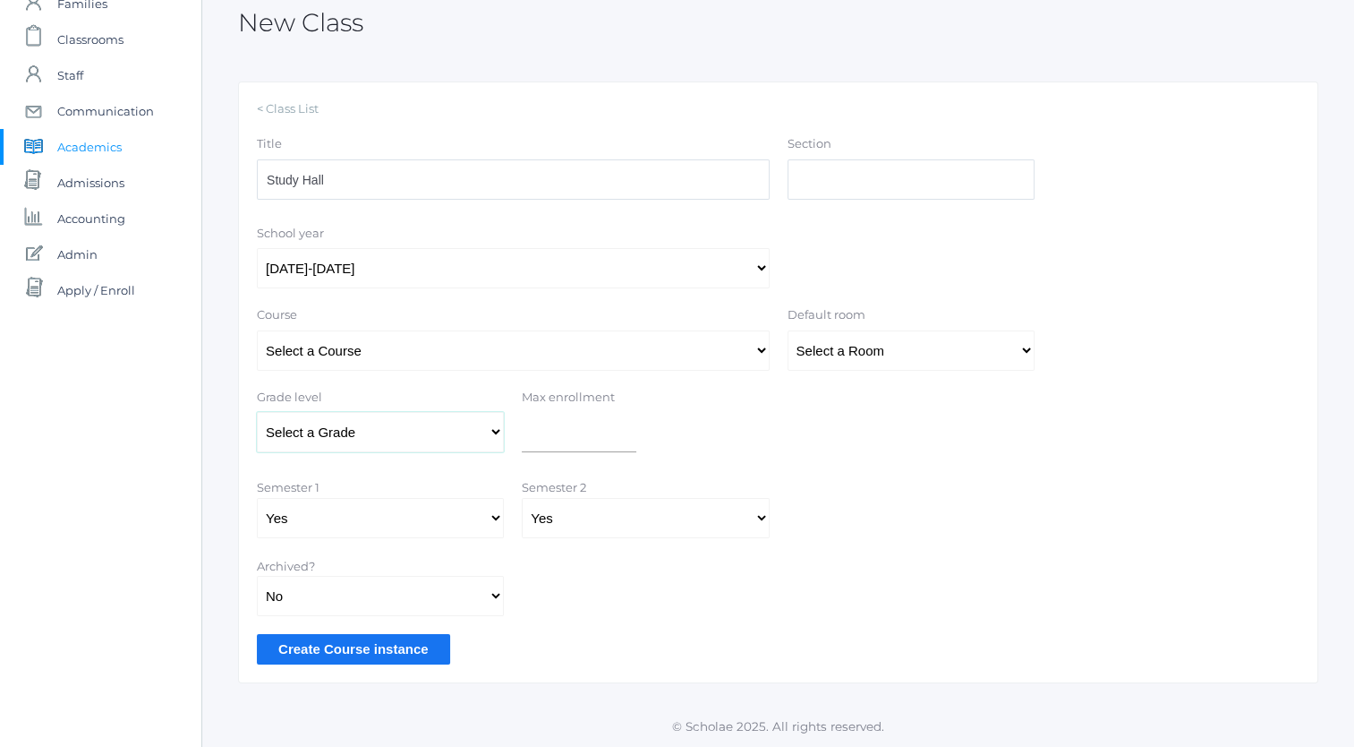
click at [494, 431] on select "Select a Grade Pre-K Kindergarten 1st Grade 2nd Grade 3rd Grade 4th Grade 5th G…" at bounding box center [380, 432] width 247 height 40
select select "37"
click at [257, 412] on select "Select a Grade Pre-K Kindergarten 1st Grade 2nd Grade 3rd Grade 4th Grade 5th G…" at bounding box center [380, 432] width 247 height 40
click at [526, 364] on select "Select a Course 01ELEM: First Grade 02ELEM: Second Grade 03ELEM: Third Grade 04…" at bounding box center [513, 350] width 513 height 40
select select "336"
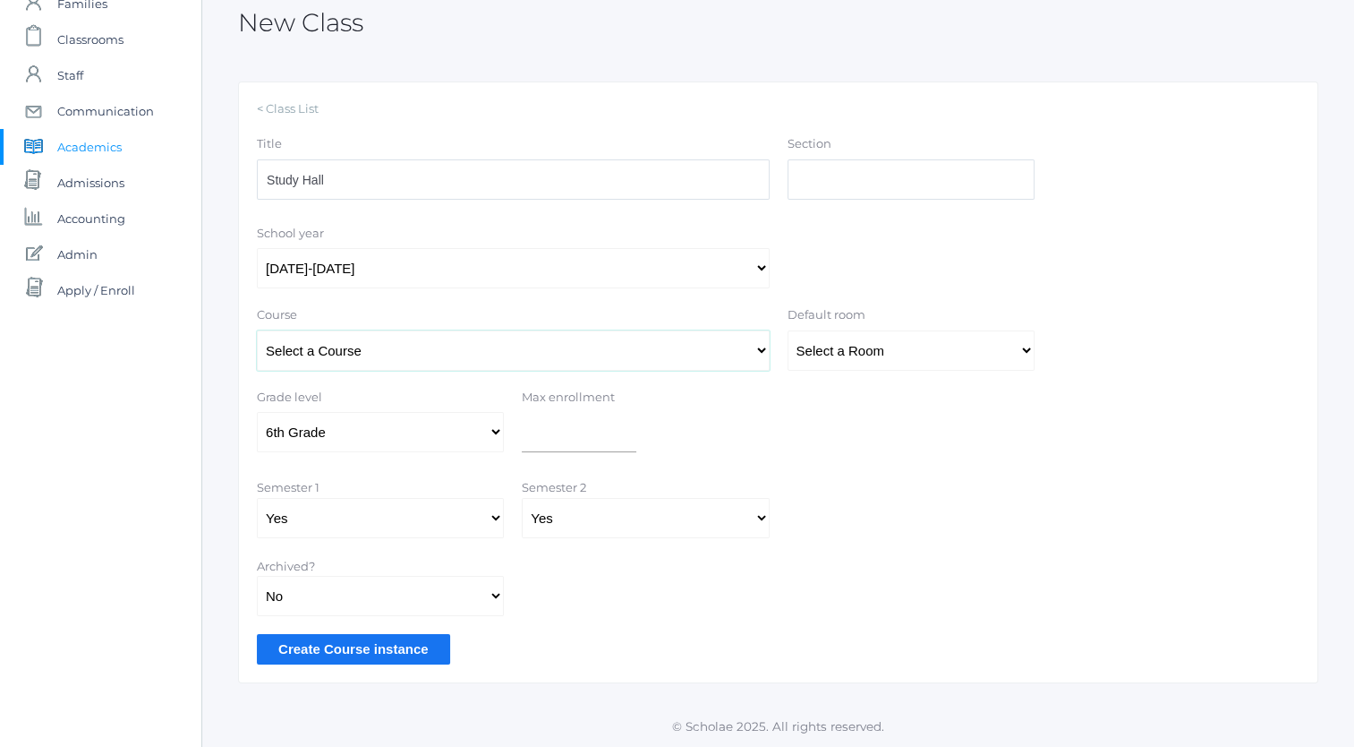
click at [257, 330] on select "Select a Course 01ELEM: First Grade 02ELEM: Second Grade 03ELEM: Third Grade 04…" at bounding box center [513, 350] width 513 height 40
click at [861, 352] on select "Select a Room MPR Room 1 Room 10 Room 11 Room 3 Room 4 Room 5 Room 6 Room 7 Roo…" at bounding box center [911, 350] width 247 height 40
select select "32"
click at [788, 330] on select "Select a Room MPR Room 1 Room 10 Room 11 Room 3 Room 4 Room 5 Room 6 Room 7 Roo…" at bounding box center [911, 350] width 247 height 40
click at [355, 652] on input "Create Course instance" at bounding box center [353, 649] width 193 height 30
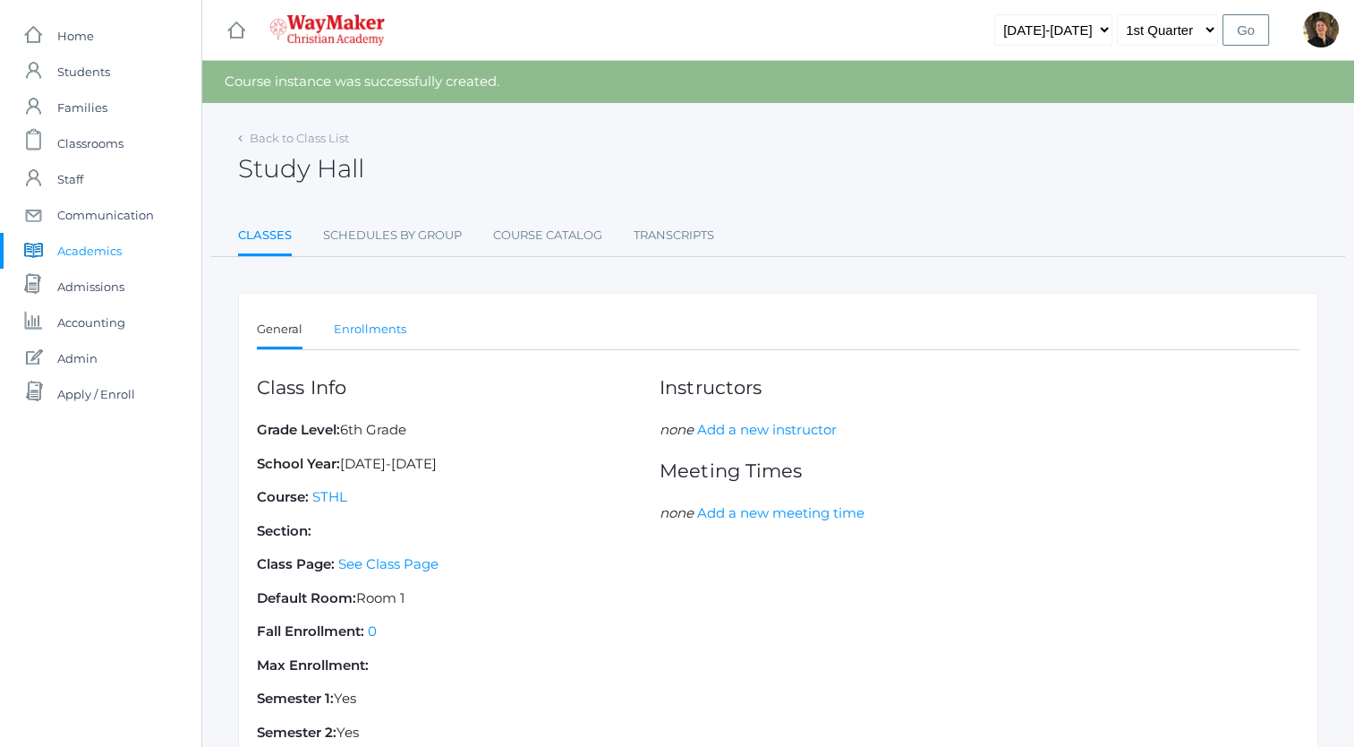
click at [363, 325] on link "Enrollments" at bounding box center [370, 330] width 73 height 36
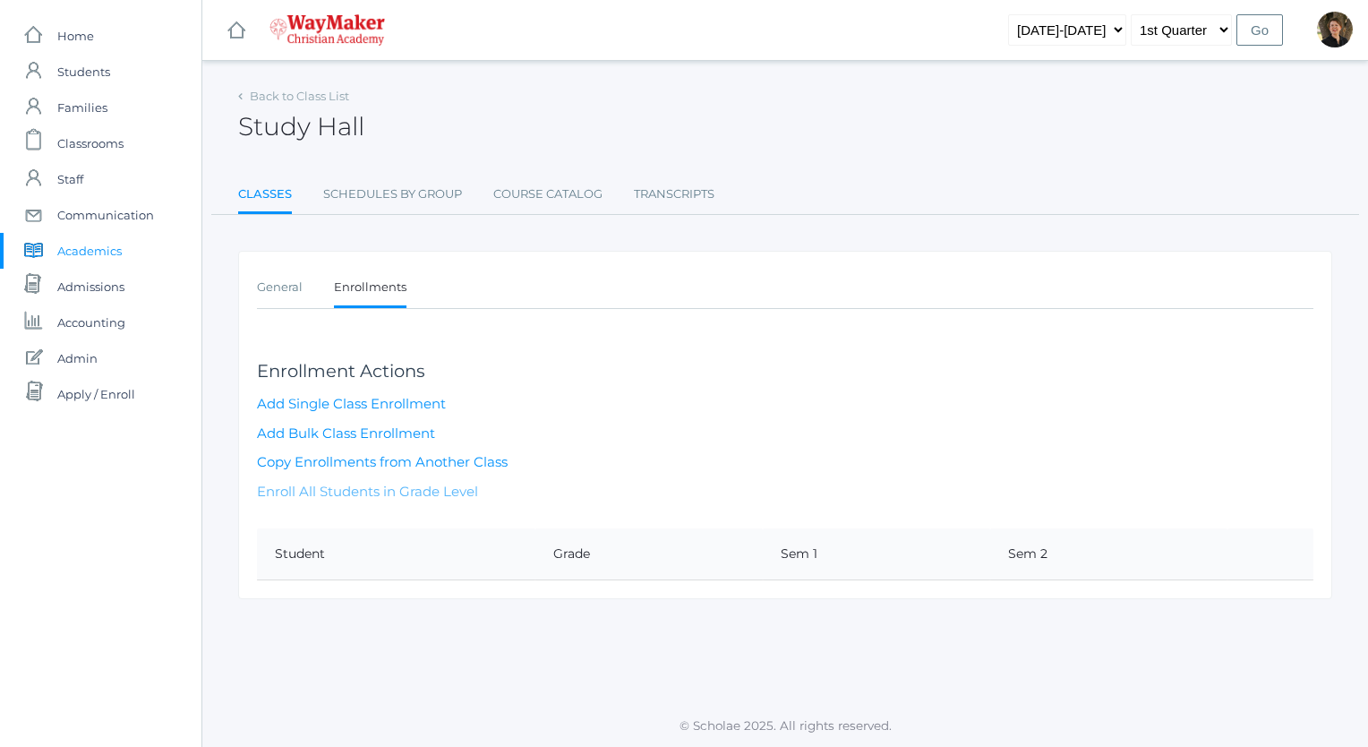
click at [380, 484] on link "Enroll All Students in Grade Level" at bounding box center [367, 491] width 221 height 17
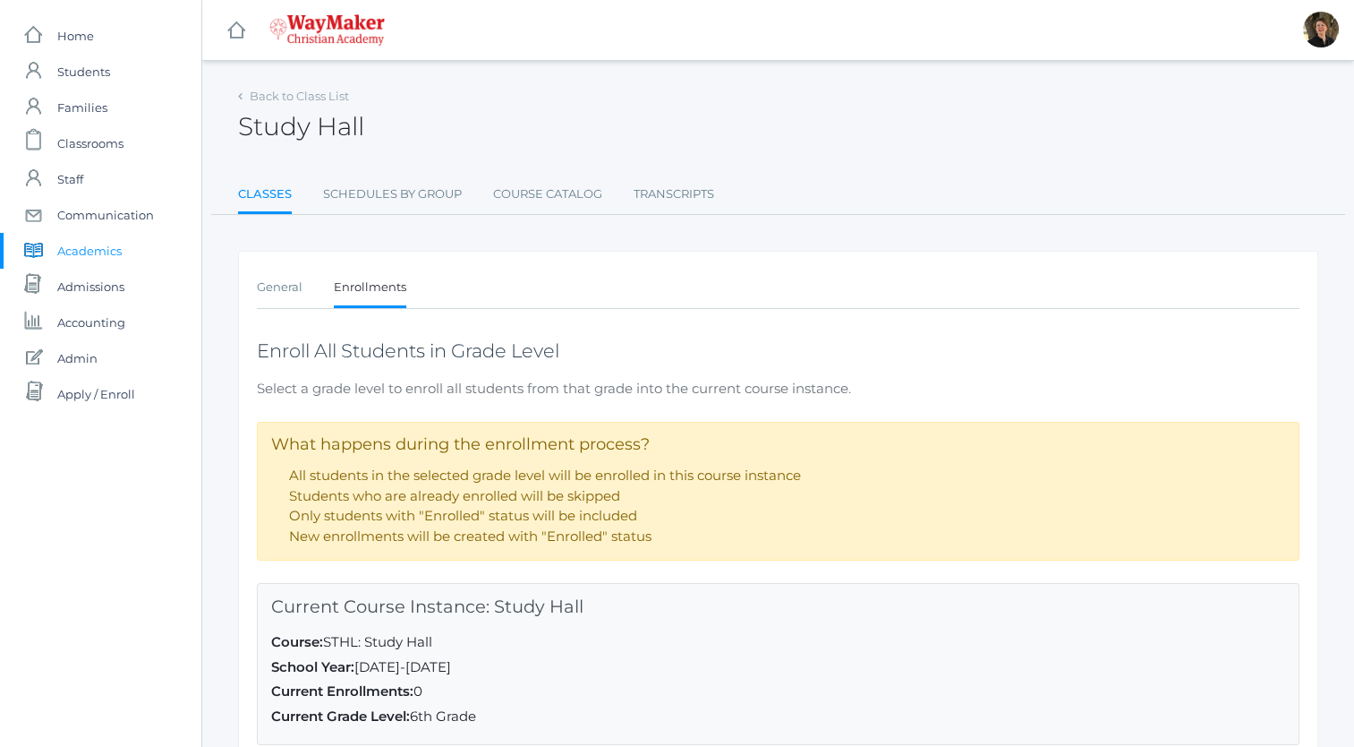
scroll to position [224, 0]
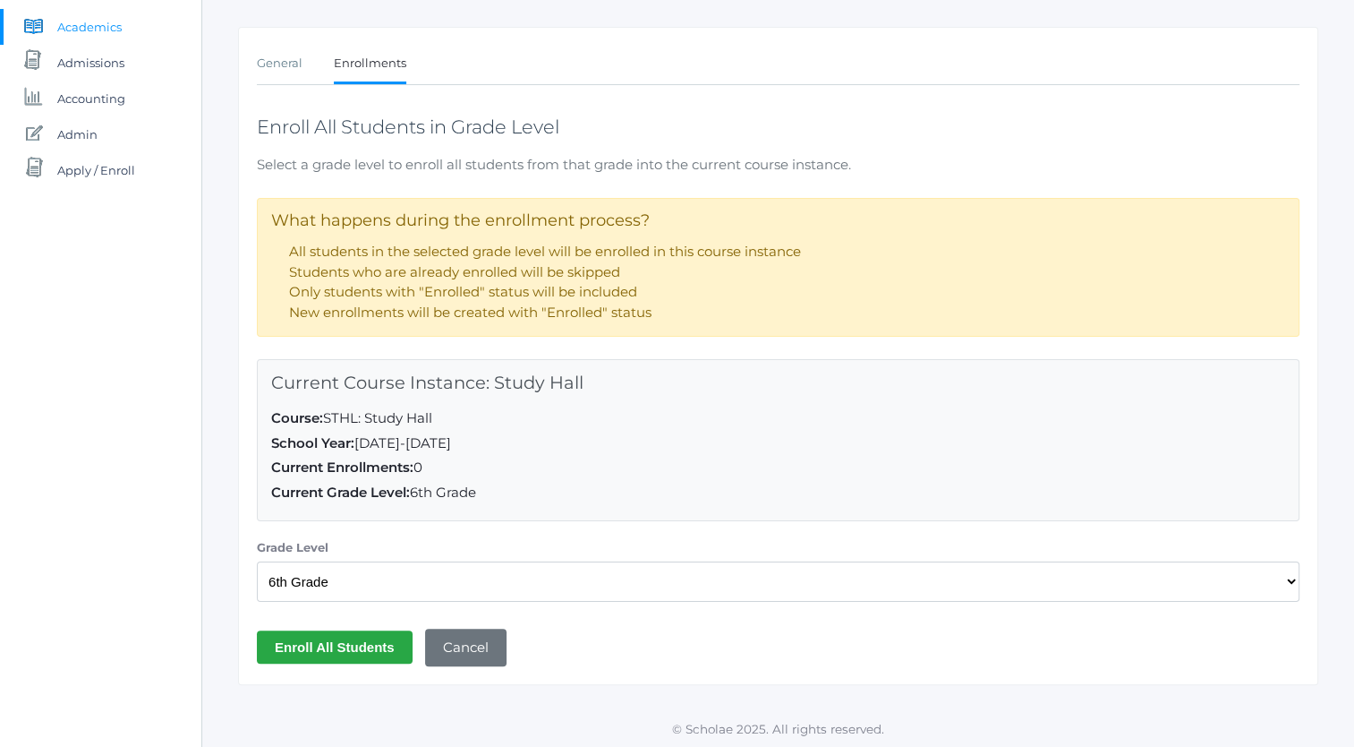
click at [350, 643] on input "Enroll All Students" at bounding box center [335, 646] width 156 height 33
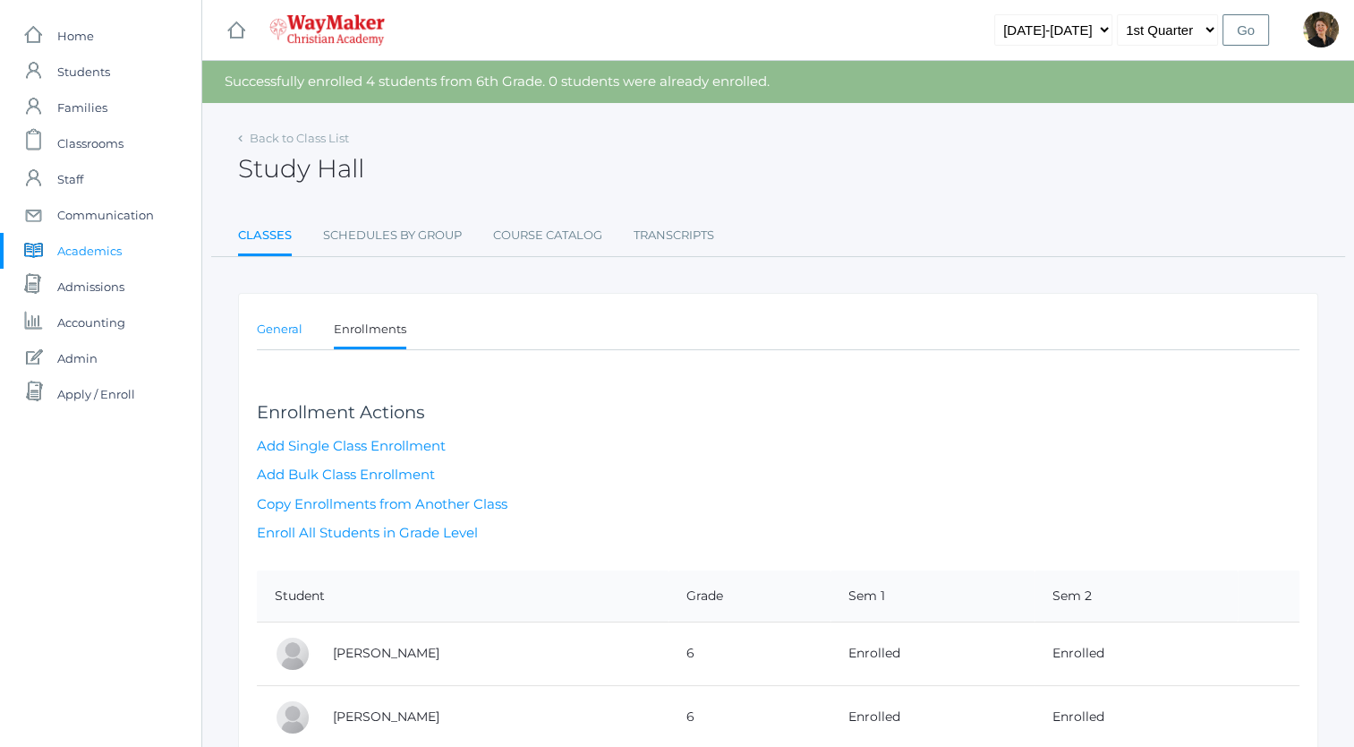
click at [290, 326] on link "General" at bounding box center [280, 330] width 46 height 36
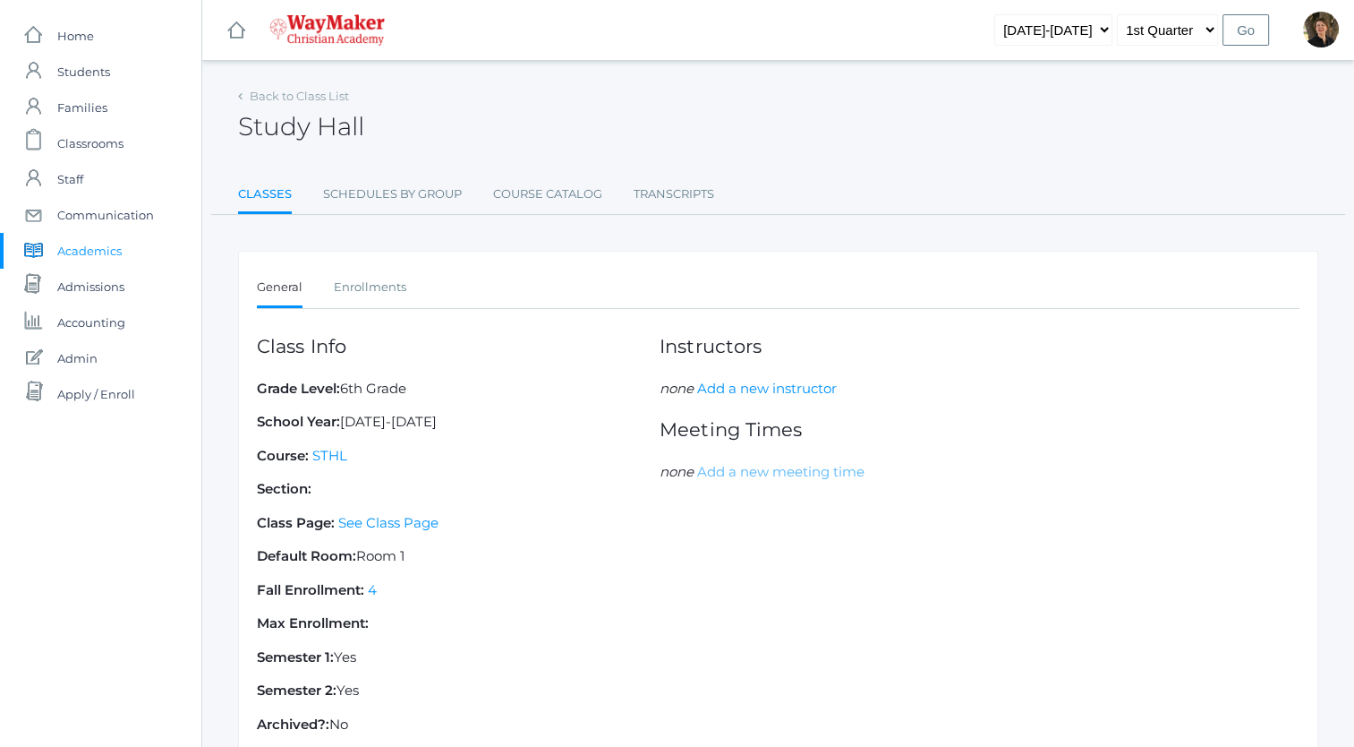
click at [757, 470] on link "Add a new meeting time" at bounding box center [780, 471] width 167 height 17
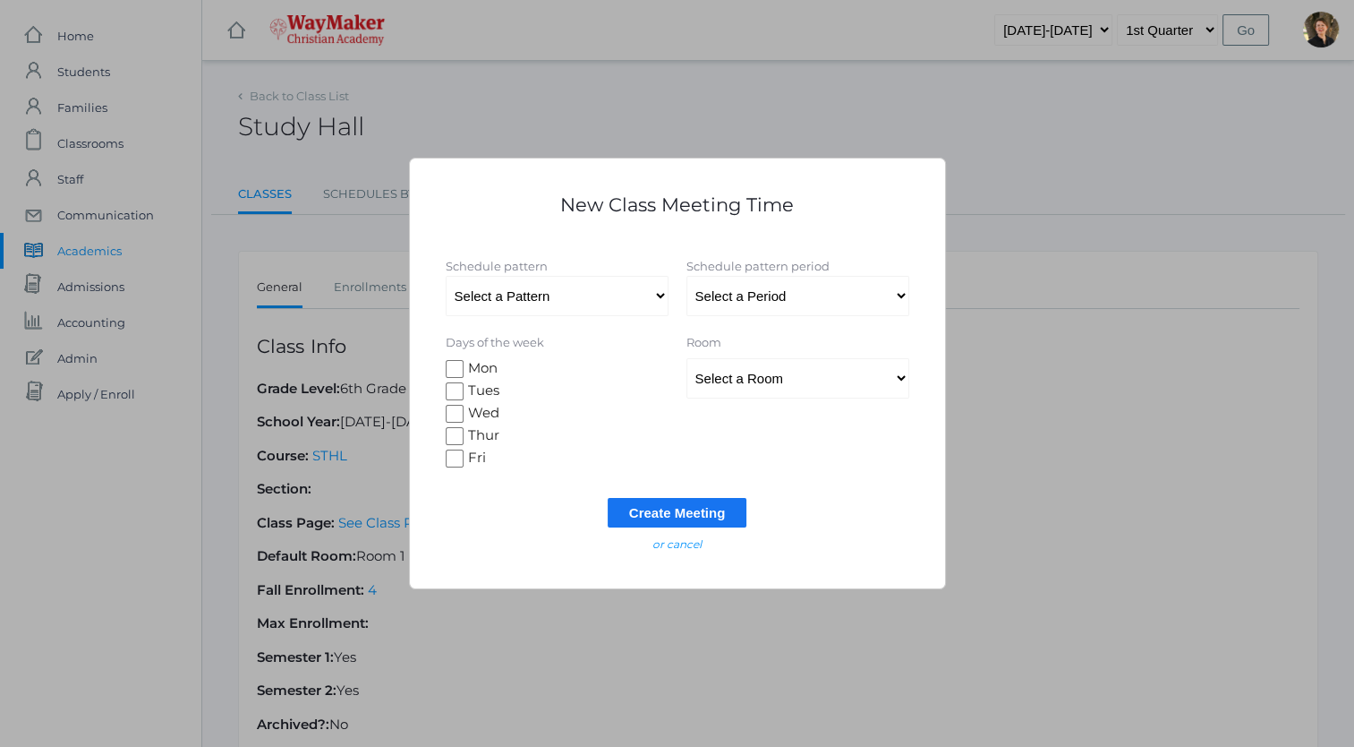
click at [453, 392] on input "Tues" at bounding box center [455, 391] width 18 height 18
checkbox input "true"
click at [453, 411] on input "Wed" at bounding box center [455, 414] width 18 height 18
checkbox input "true"
click at [451, 439] on input "Thur" at bounding box center [455, 436] width 18 height 18
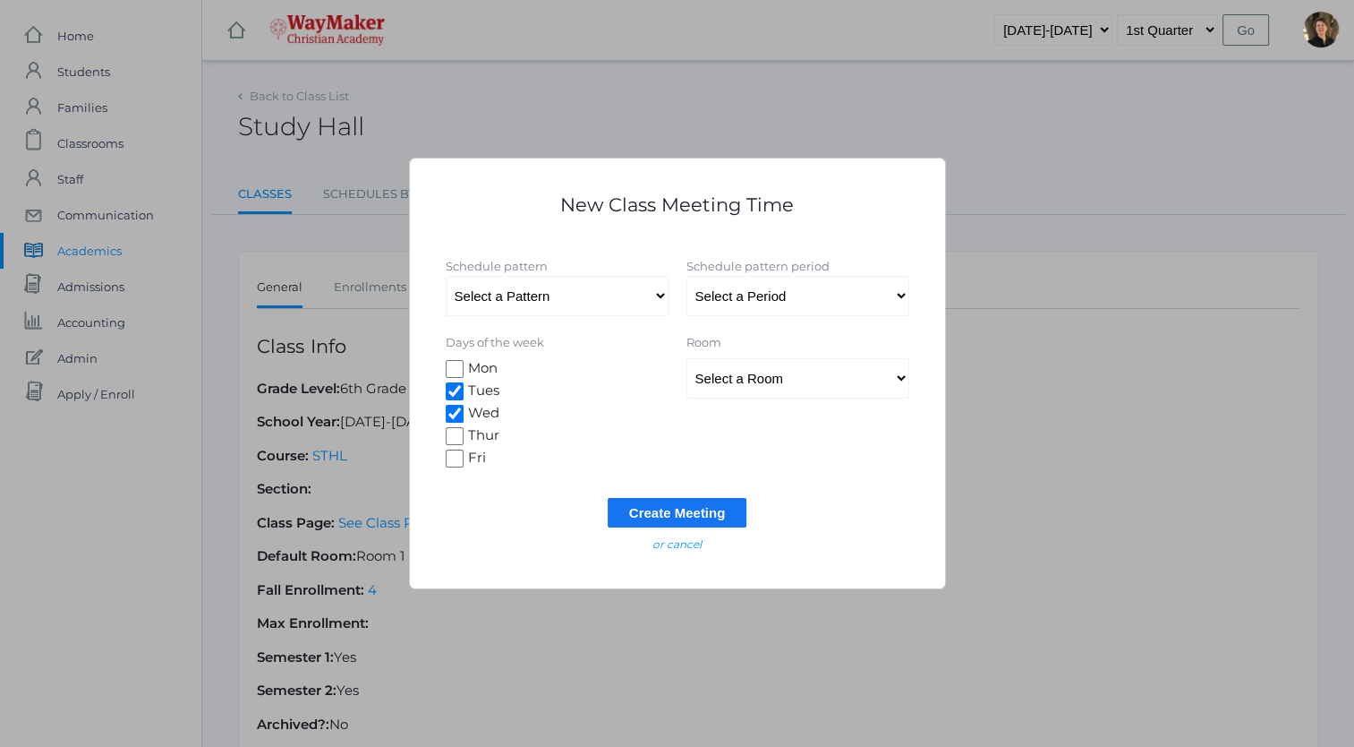
checkbox input "true"
click at [454, 460] on input "Fri" at bounding box center [455, 458] width 18 height 18
checkbox input "true"
click at [652, 294] on select "Select a Pattern All School" at bounding box center [557, 296] width 223 height 40
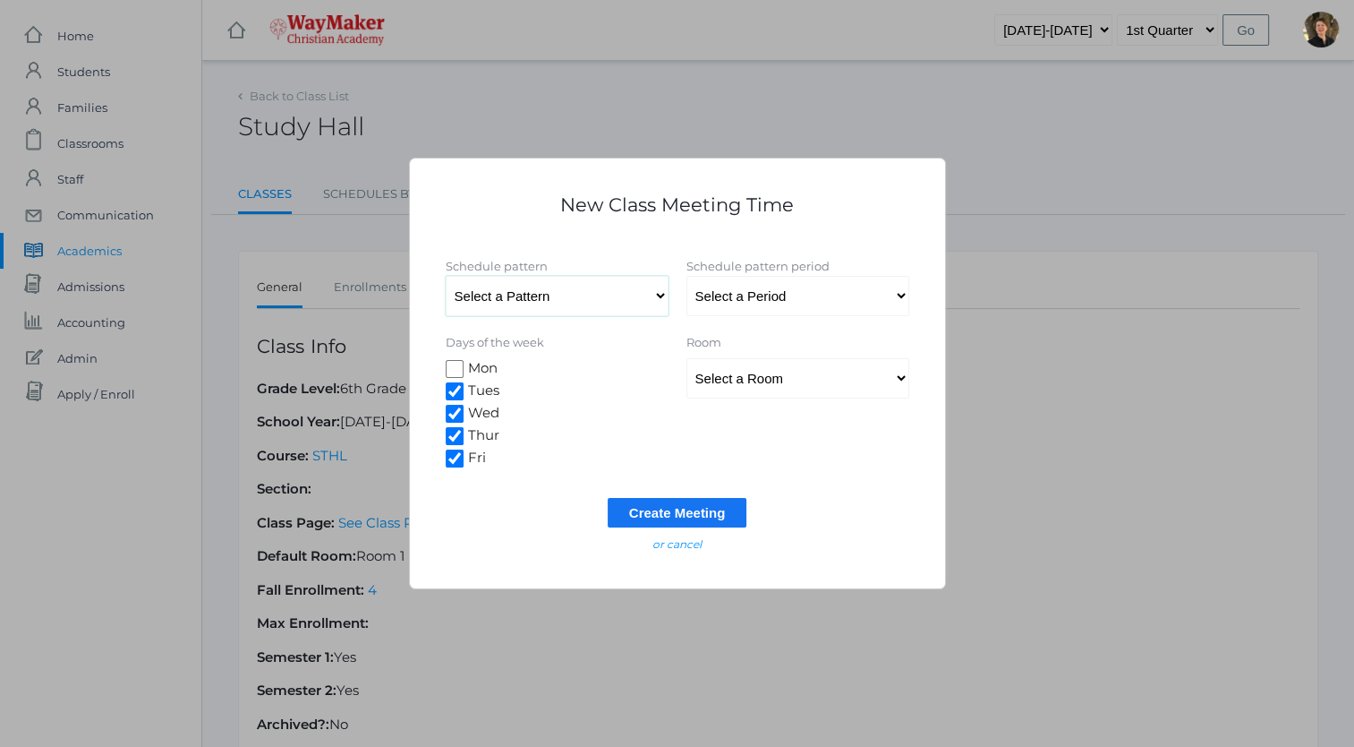
click at [652, 294] on select "Select a Pattern All School" at bounding box center [557, 296] width 223 height 40
select select "8"
click at [446, 276] on select "Select a Pattern All School" at bounding box center [557, 296] width 223 height 40
click at [728, 300] on select "Select a Period Period 1 Prayer Period 2 Snack Period 3 Period 4 Lunch Period 5…" at bounding box center [798, 296] width 223 height 40
select select "61"
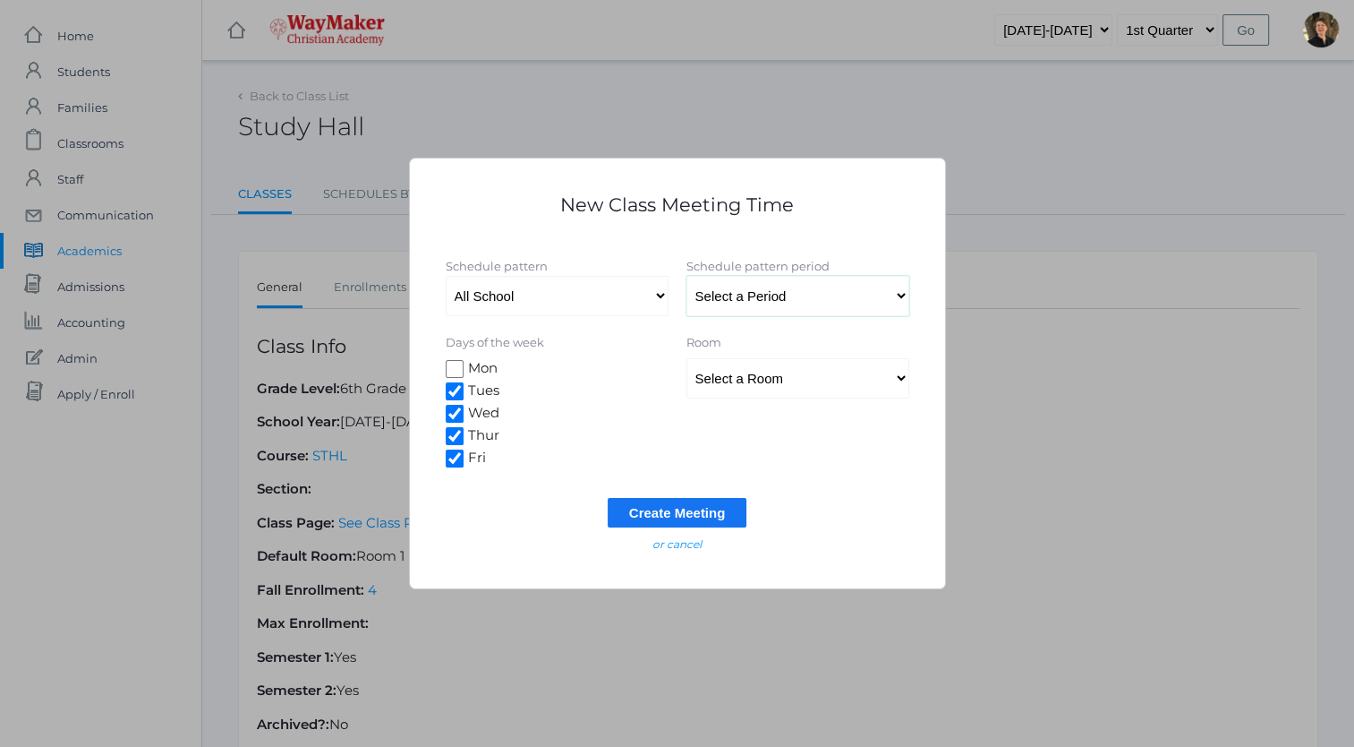
click at [687, 276] on select "Select a Period Period 1 Prayer Period 2 Snack Period 3 Period 4 Lunch Period 5…" at bounding box center [798, 296] width 223 height 40
click at [752, 382] on select "Select a Room MPR Room 1 Room 10 Room 11 Room 3 Room 4 Room 5 Room 6 Room 7 Roo…" at bounding box center [798, 378] width 223 height 40
select select "32"
click at [687, 358] on select "Select a Room MPR Room 1 Room 10 Room 11 Room 3 Room 4 Room 5 Room 6 Room 7 Roo…" at bounding box center [798, 378] width 223 height 40
click at [664, 512] on input "Create Meeting" at bounding box center [678, 513] width 140 height 30
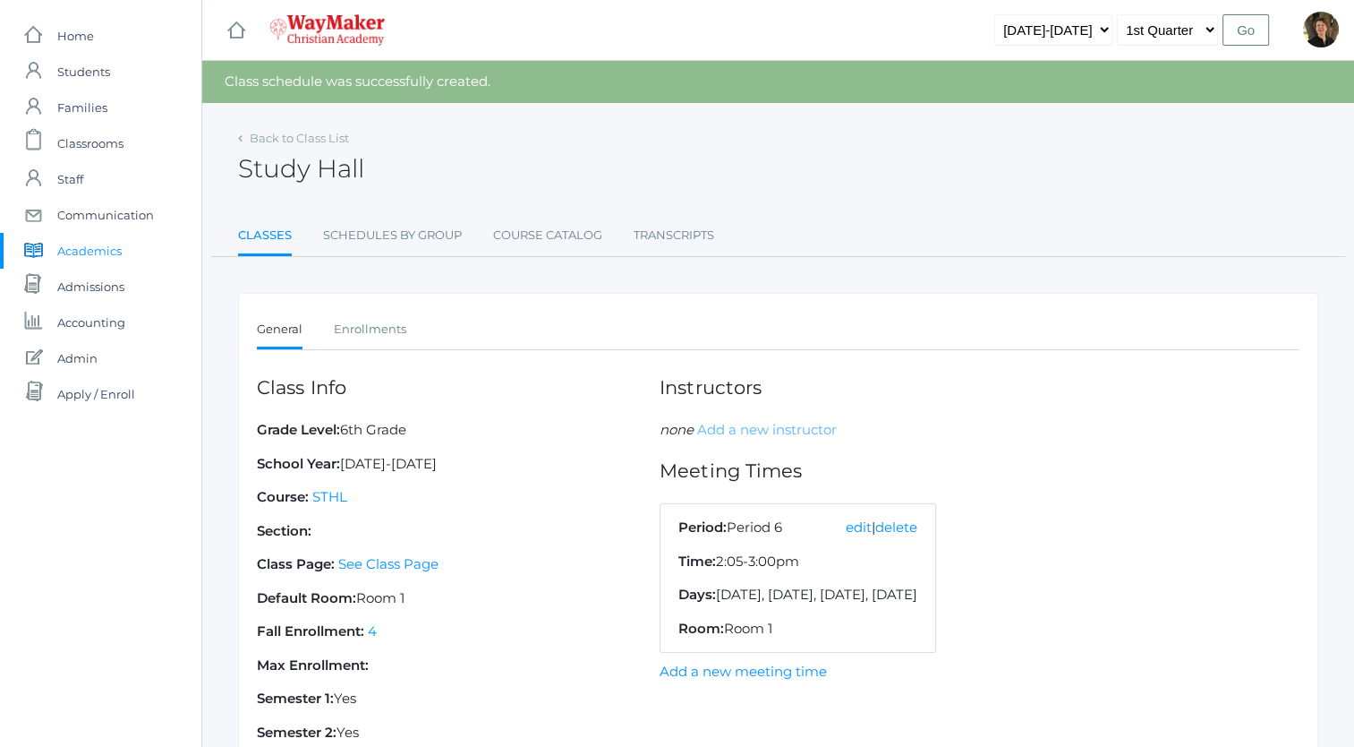
click at [718, 427] on link "Add a new instructor" at bounding box center [767, 429] width 140 height 17
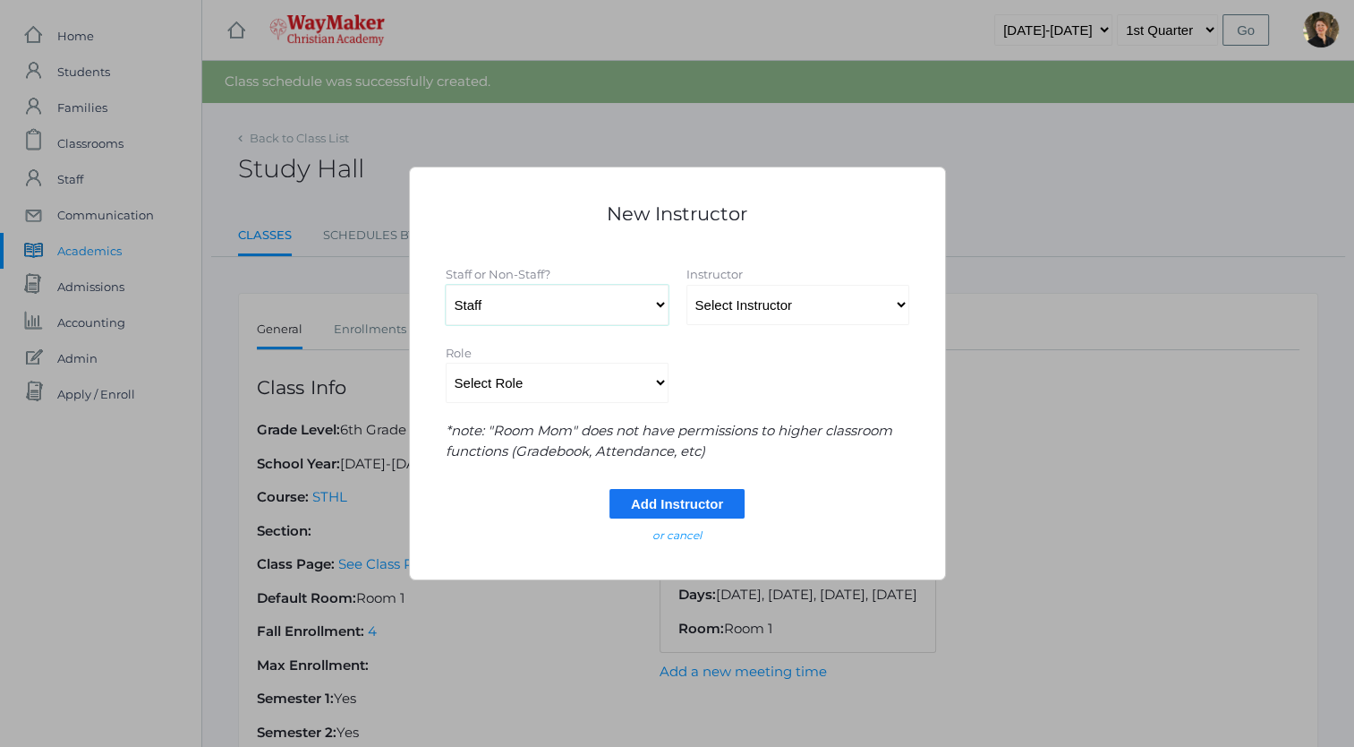
click at [655, 303] on select "Staff Non-Staff" at bounding box center [557, 305] width 223 height 40
click at [705, 304] on select "Select Instructor Atkisson, Crystal Bennett, Josh Benzinger, Elizabeth Brailean…" at bounding box center [798, 305] width 223 height 40
select select "4365"
click at [687, 285] on select "Select Instructor Atkisson, Crystal Bennett, Josh Benzinger, Elizabeth Brailean…" at bounding box center [798, 305] width 223 height 40
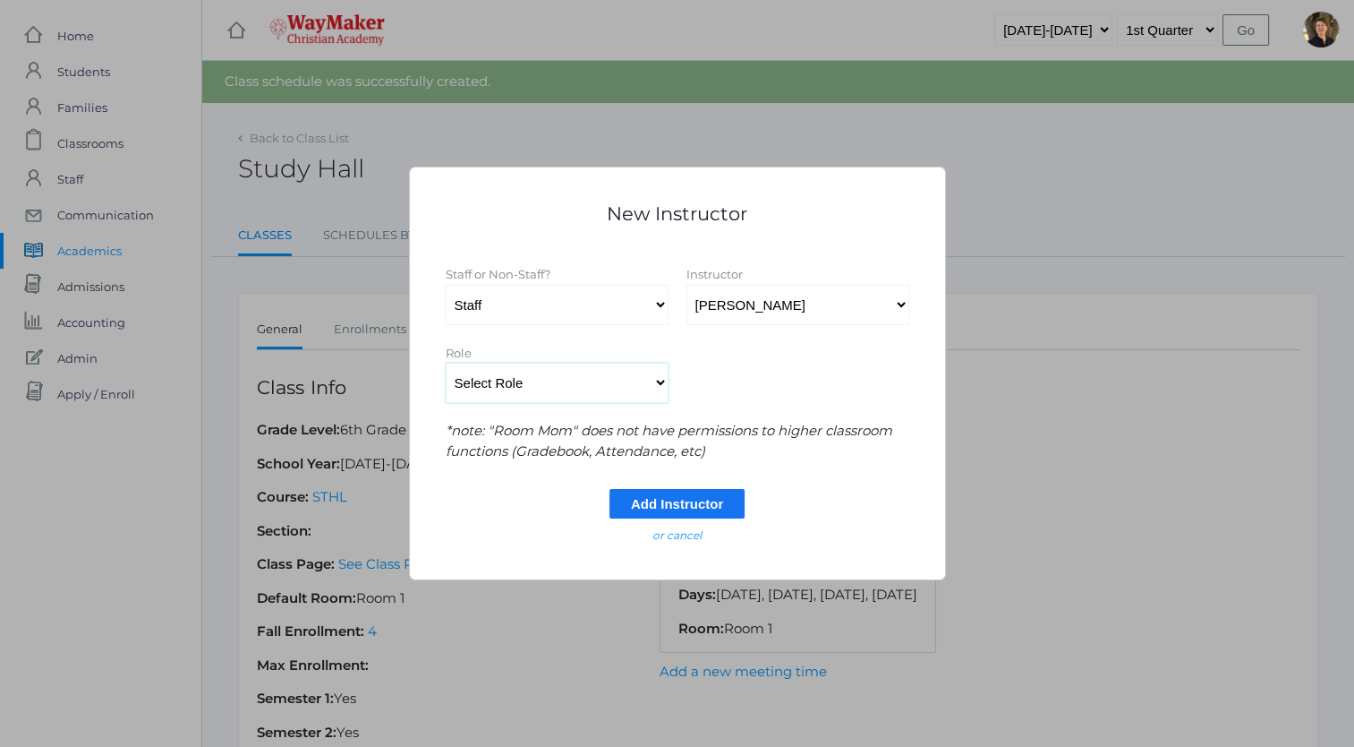
click at [628, 383] on select "Select Role Primary Instructor Secondary Instructor Auxilium Substitute Other *…" at bounding box center [557, 383] width 223 height 40
select select "Primary Instructor"
click at [446, 363] on select "Select Role Primary Instructor Secondary Instructor Auxilium Substitute Other *…" at bounding box center [557, 383] width 223 height 40
click at [639, 504] on input "Add Instructor" at bounding box center [677, 504] width 135 height 30
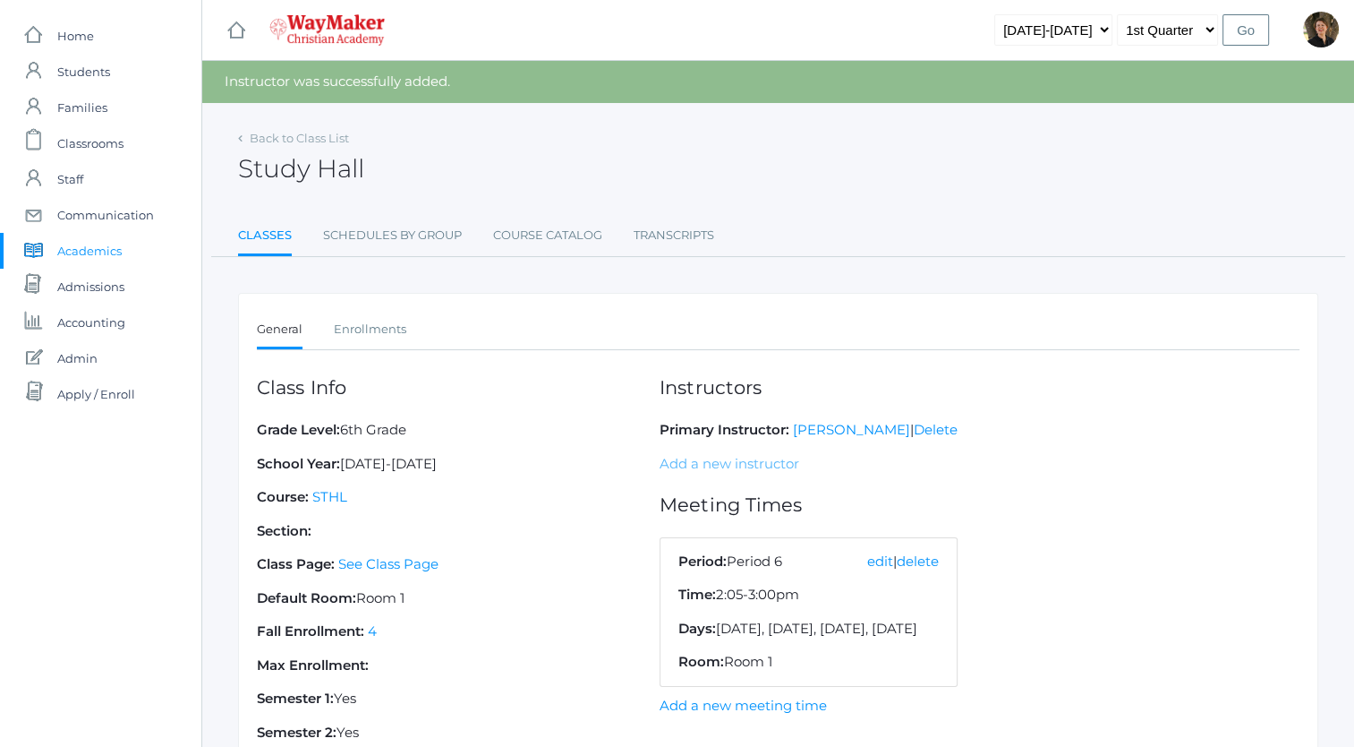
click at [702, 461] on link "Add a new instructor" at bounding box center [730, 463] width 140 height 17
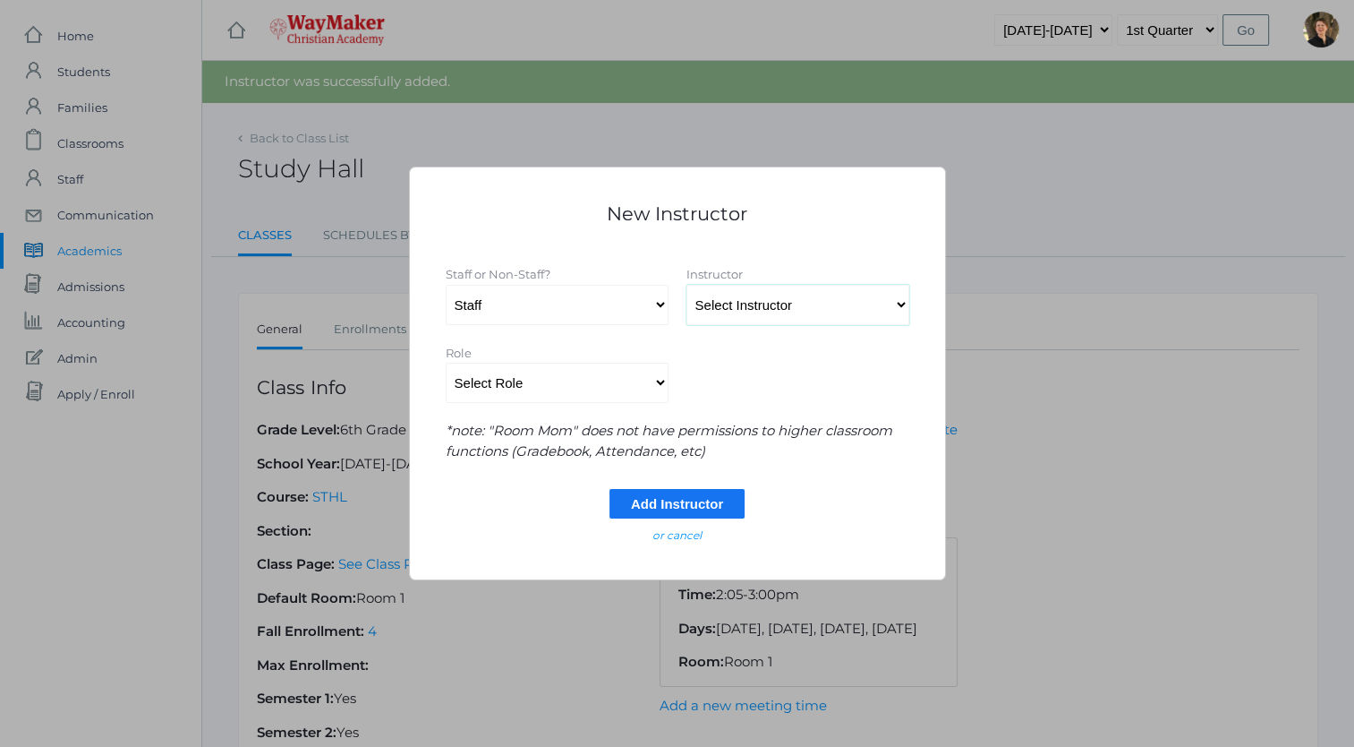
click at [737, 312] on select "Select Instructor Atkisson, Crystal Bennett, Josh Benzinger, Elizabeth Brailean…" at bounding box center [798, 305] width 223 height 40
select select "4406"
click at [687, 285] on select "Select Instructor Atkisson, Crystal Bennett, Josh Benzinger, Elizabeth Brailean…" at bounding box center [798, 305] width 223 height 40
click at [620, 391] on select "Select Role Primary Instructor Secondary Instructor Auxilium Substitute Other *…" at bounding box center [557, 383] width 223 height 40
select select "Secondary Instructor"
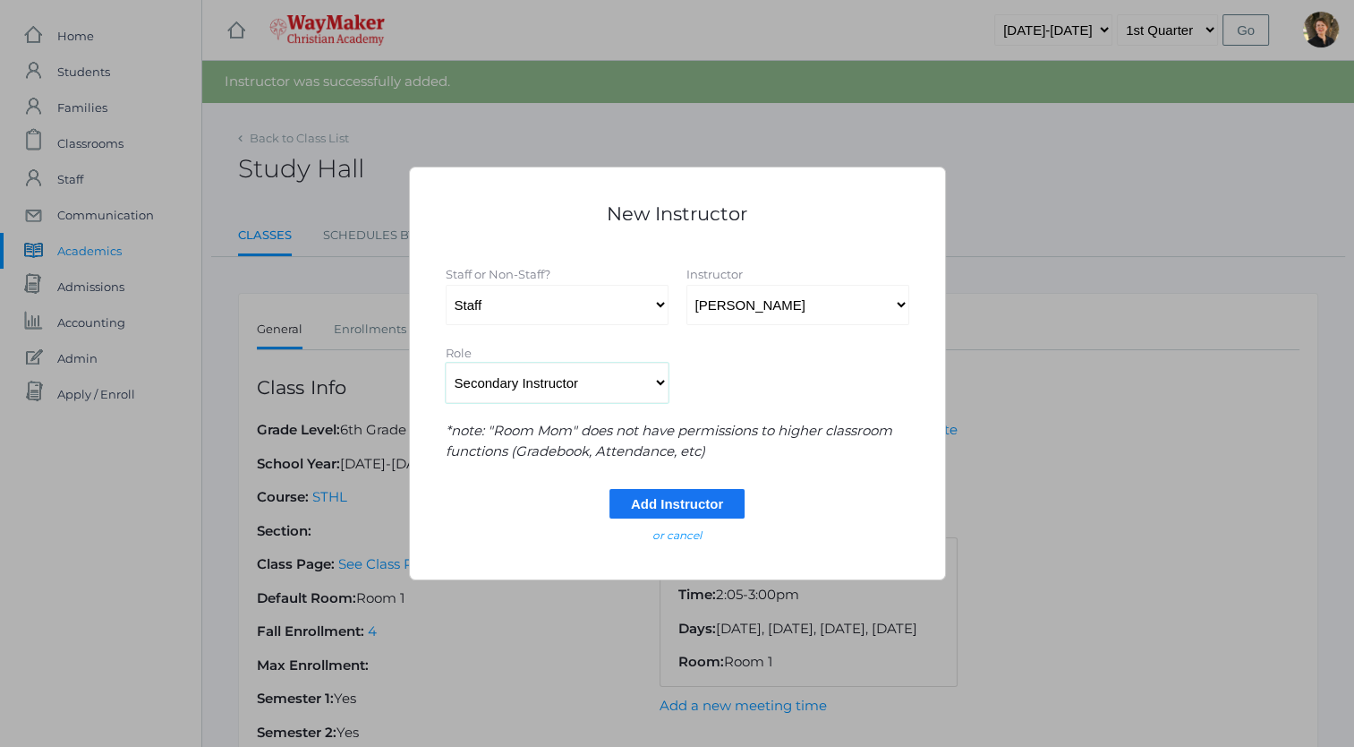
click at [446, 363] on select "Select Role Primary Instructor Secondary Instructor Auxilium Substitute Other *…" at bounding box center [557, 383] width 223 height 40
click at [639, 509] on input "Add Instructor" at bounding box center [677, 504] width 135 height 30
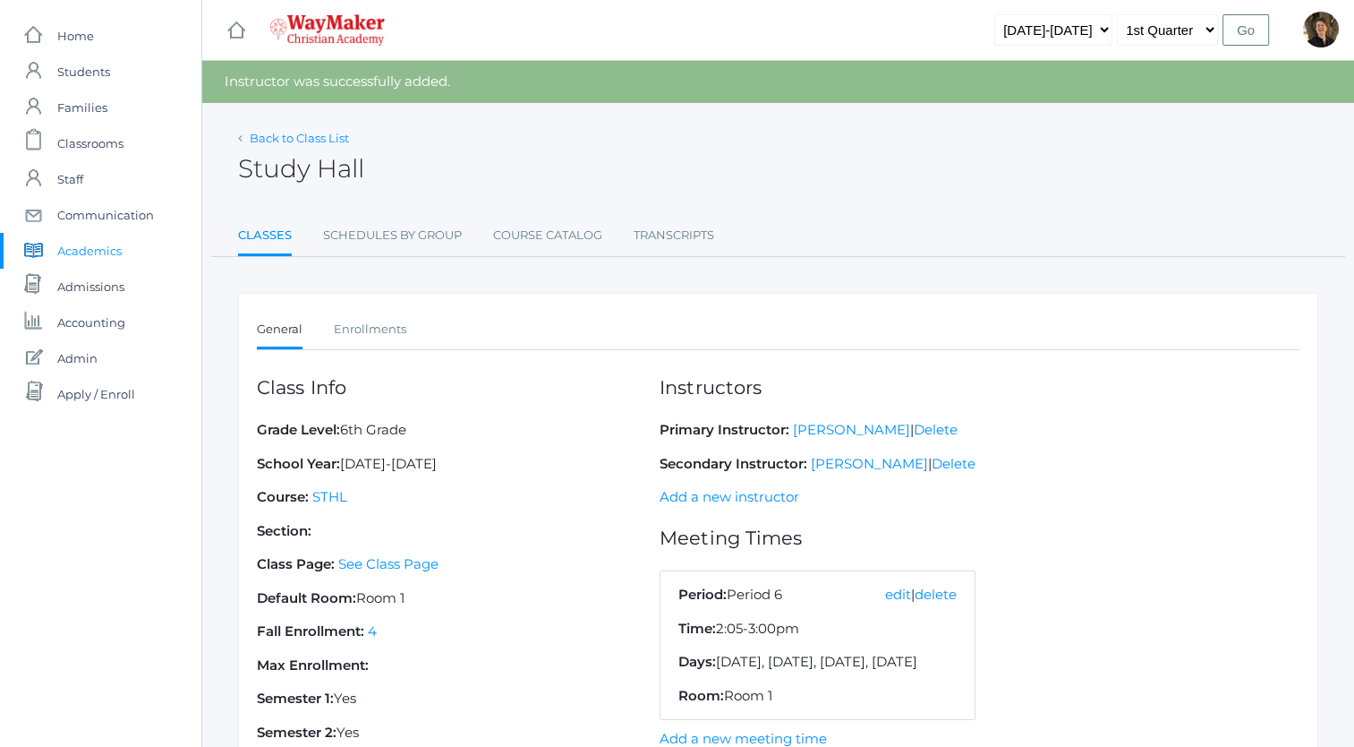
click at [294, 140] on link "Back to Class List" at bounding box center [299, 138] width 99 height 14
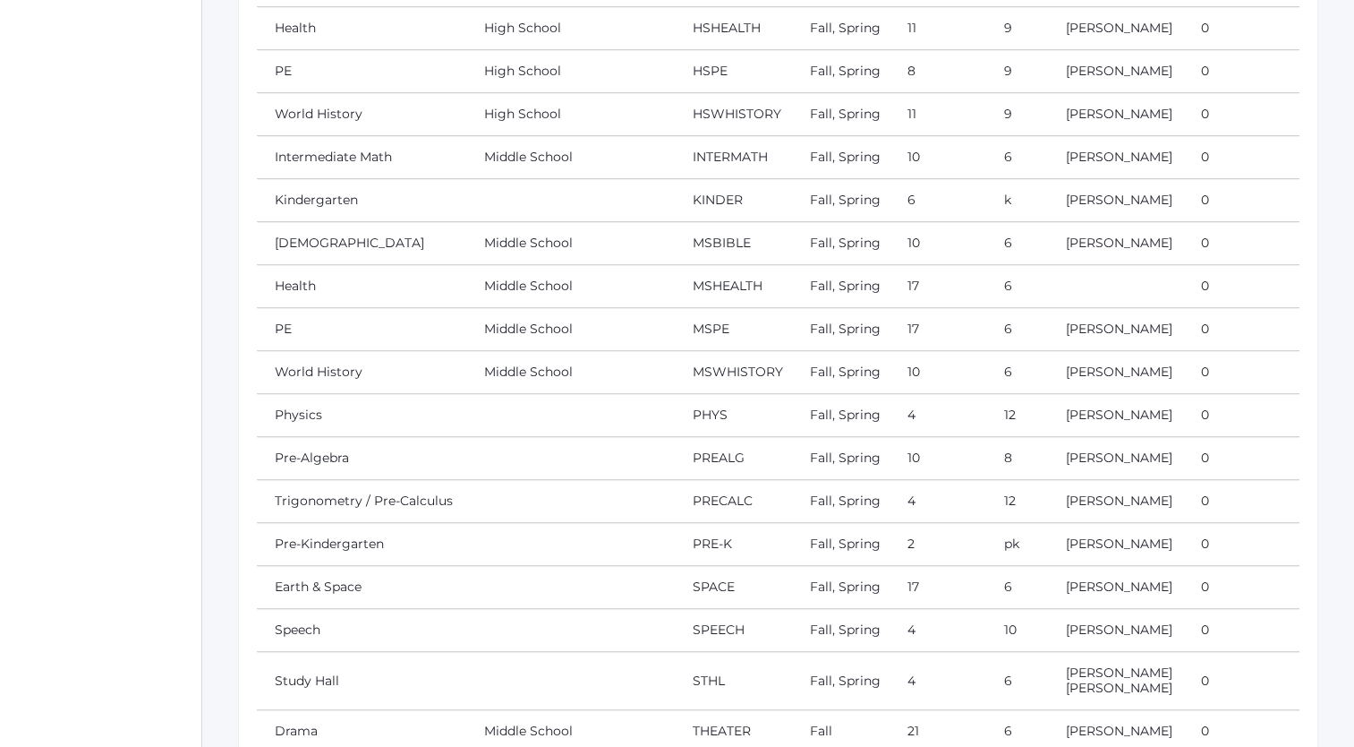
scroll to position [1309, 0]
click at [296, 281] on link "Health" at bounding box center [295, 286] width 41 height 16
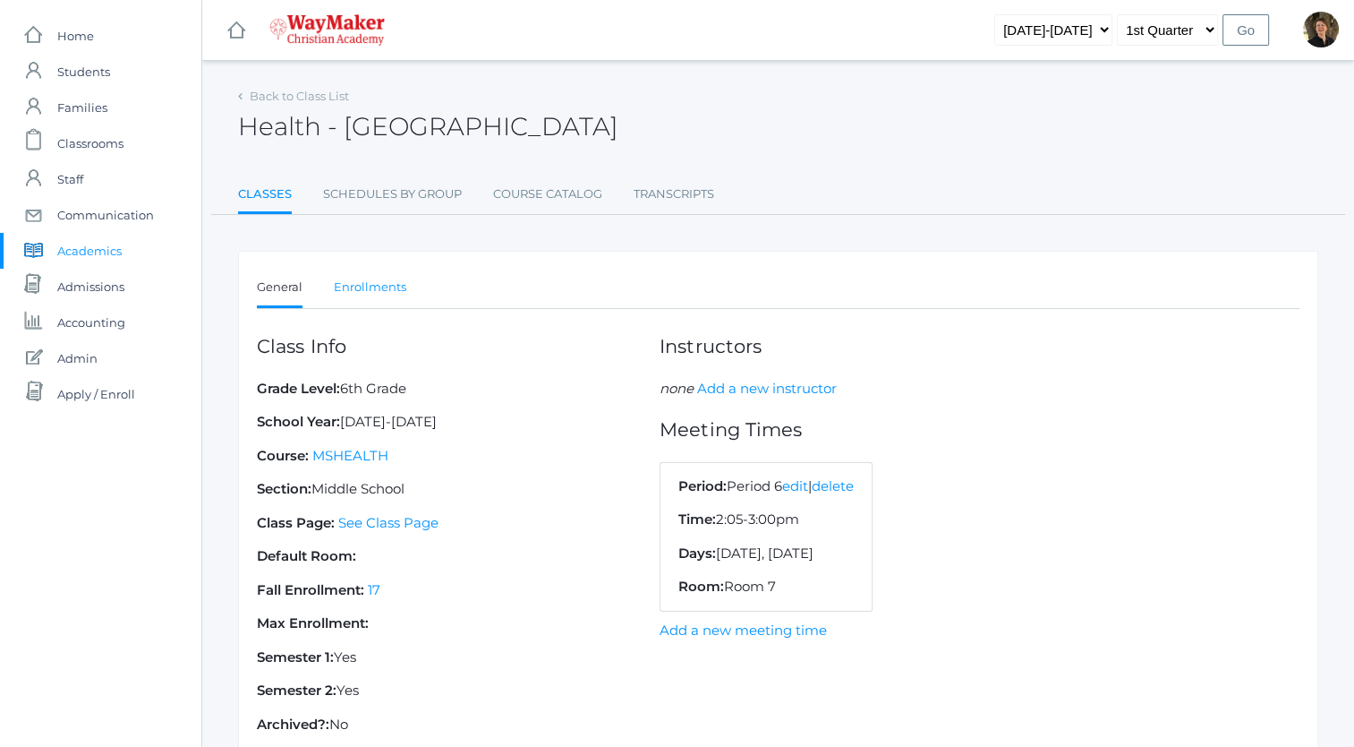
click at [383, 283] on link "Enrollments" at bounding box center [370, 287] width 73 height 36
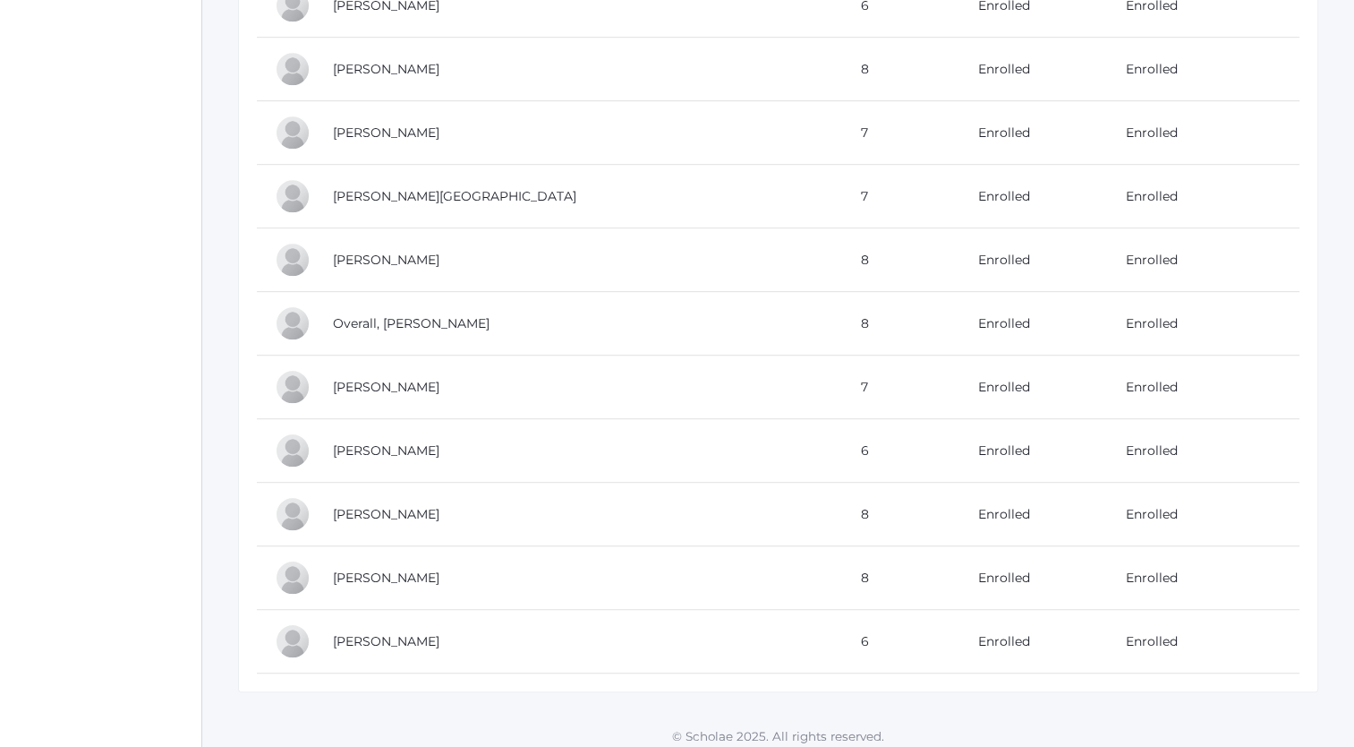
scroll to position [988, 0]
click at [978, 637] on link "Enrolled" at bounding box center [1004, 640] width 52 height 16
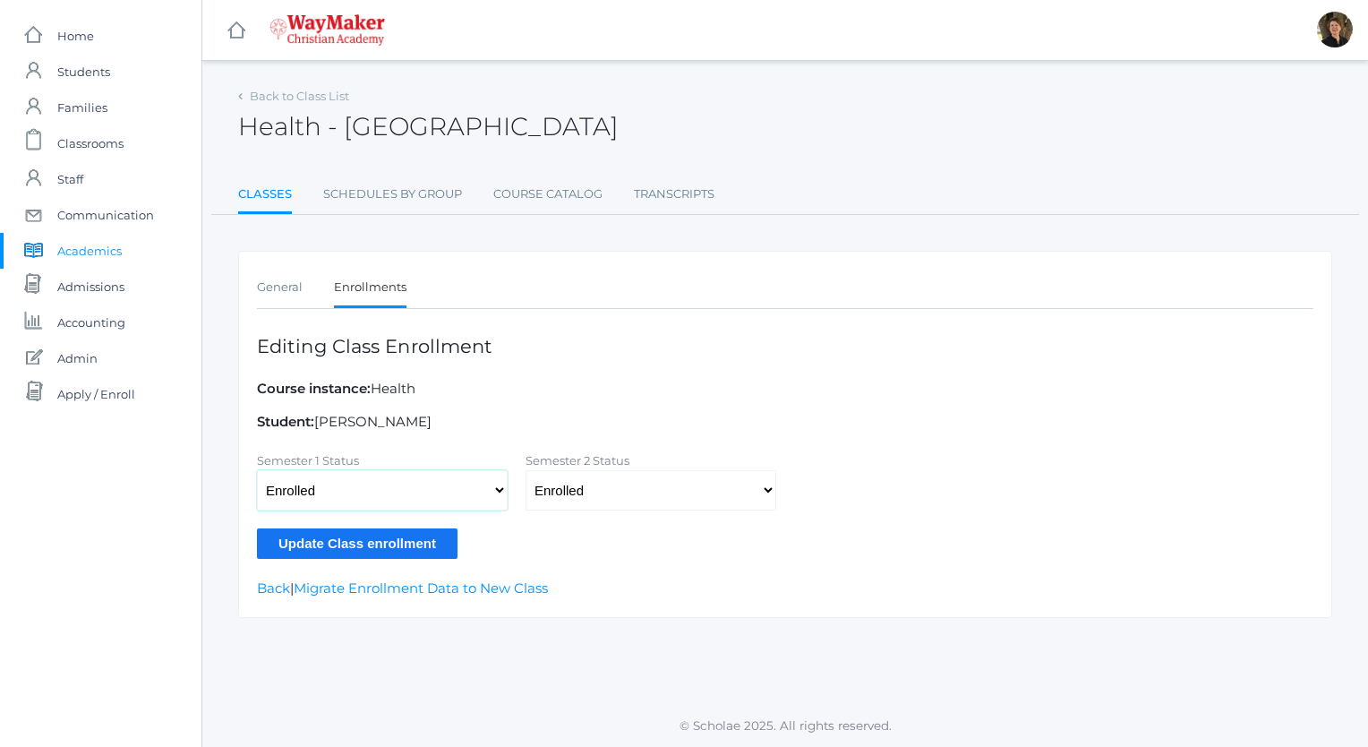
click at [495, 488] on select "Not Enrolled Enrolled Withdrawn - Passing Withdrawn - Failing" at bounding box center [382, 490] width 251 height 40
select select
click at [257, 470] on select "Not Enrolled Enrolled Withdrawn - Passing Withdrawn - Failing" at bounding box center [382, 490] width 251 height 40
click at [623, 487] on select "Not Enrolled Enrolled Withdrawn - Passing Withdrawn - Failing" at bounding box center [650, 490] width 251 height 40
select select
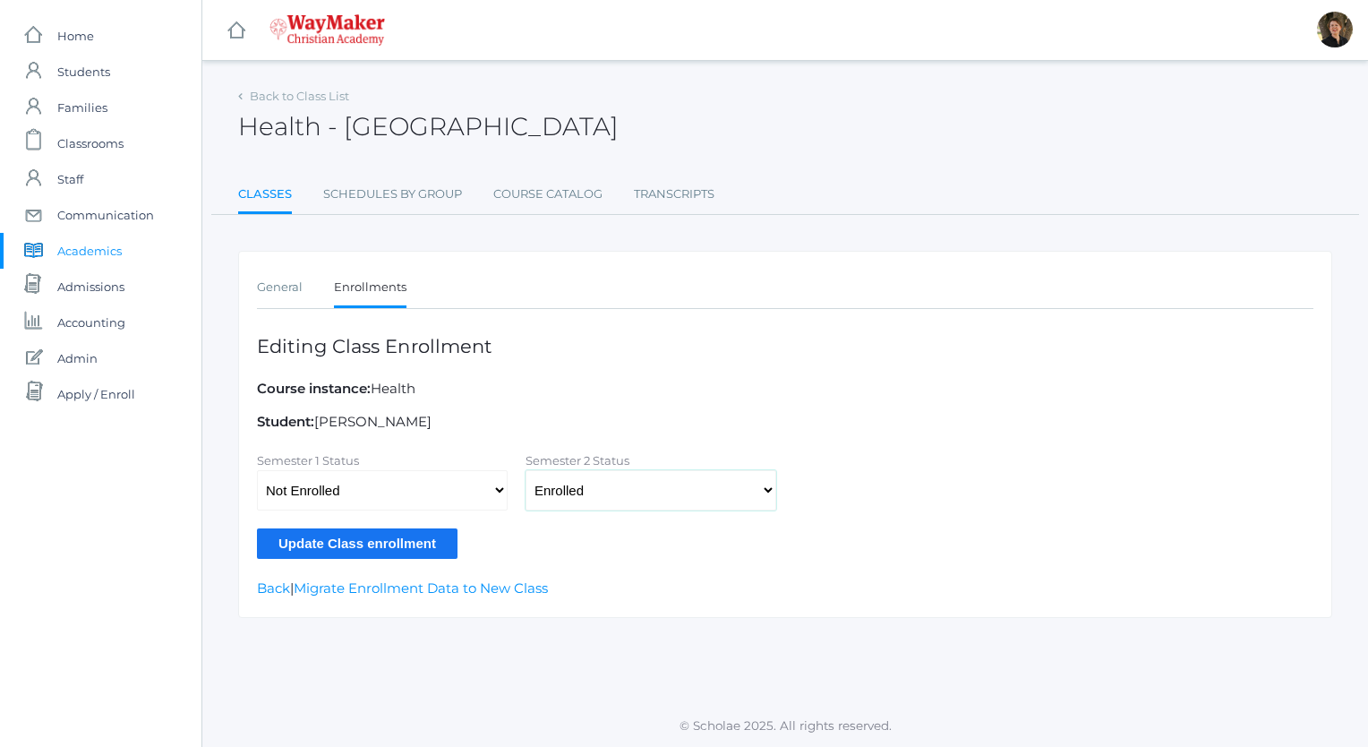
click at [525, 470] on select "Not Enrolled Enrolled Withdrawn - Passing Withdrawn - Failing" at bounding box center [650, 490] width 251 height 40
click at [370, 542] on input "Update Class enrollment" at bounding box center [357, 543] width 201 height 30
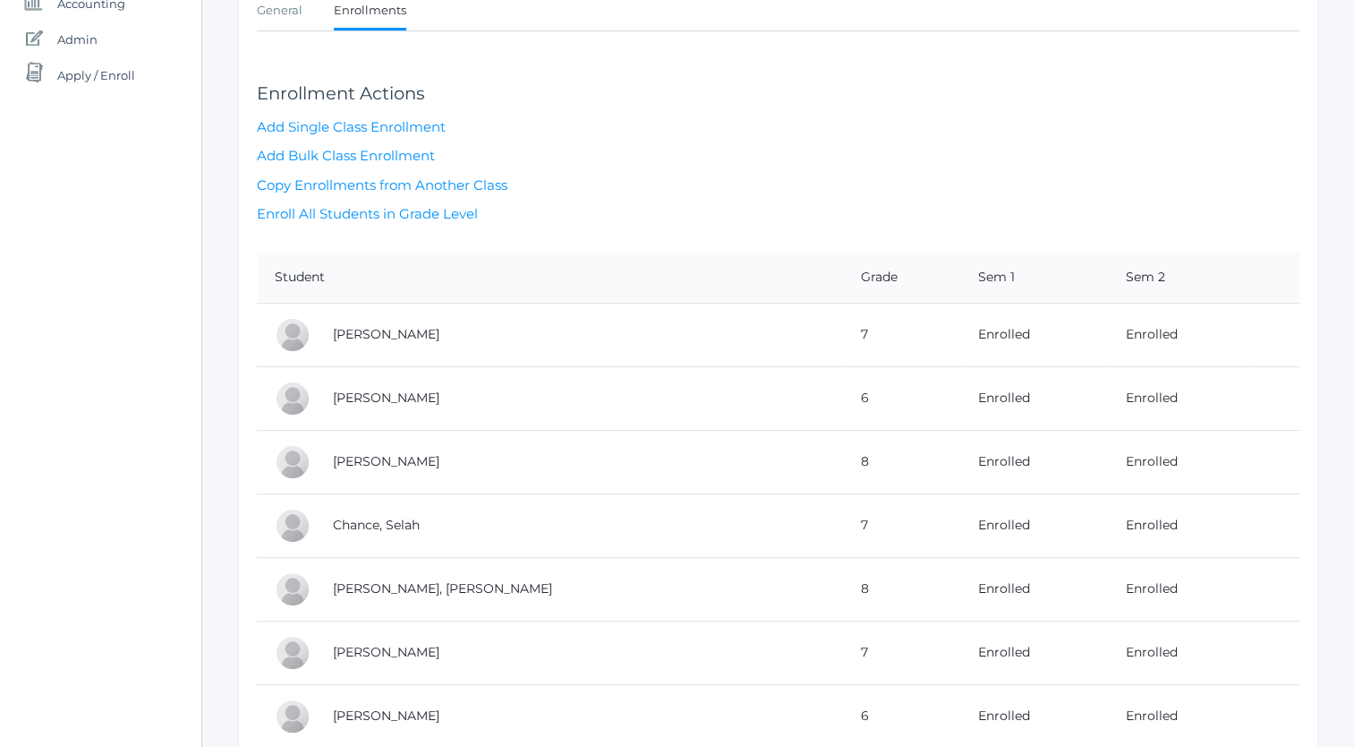
scroll to position [321, 0]
click at [978, 394] on link "Enrolled" at bounding box center [1004, 395] width 52 height 16
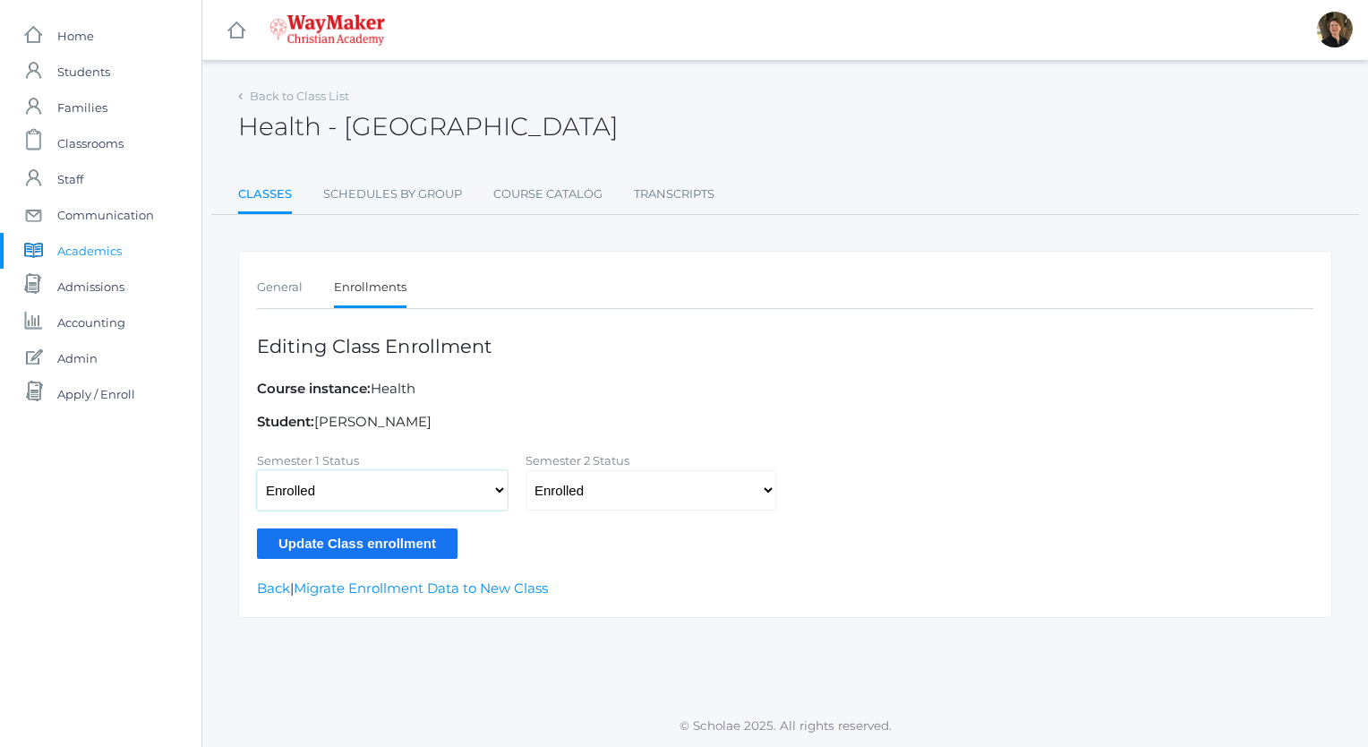
click at [495, 494] on select "Not Enrolled Enrolled Withdrawn - Passing Withdrawn - Failing" at bounding box center [382, 490] width 251 height 40
select select
click at [257, 470] on select "Not Enrolled Enrolled Withdrawn - Passing Withdrawn - Failing" at bounding box center [382, 490] width 251 height 40
click at [591, 487] on select "Not Enrolled Enrolled Withdrawn - Passing Withdrawn - Failing" at bounding box center [650, 490] width 251 height 40
select select
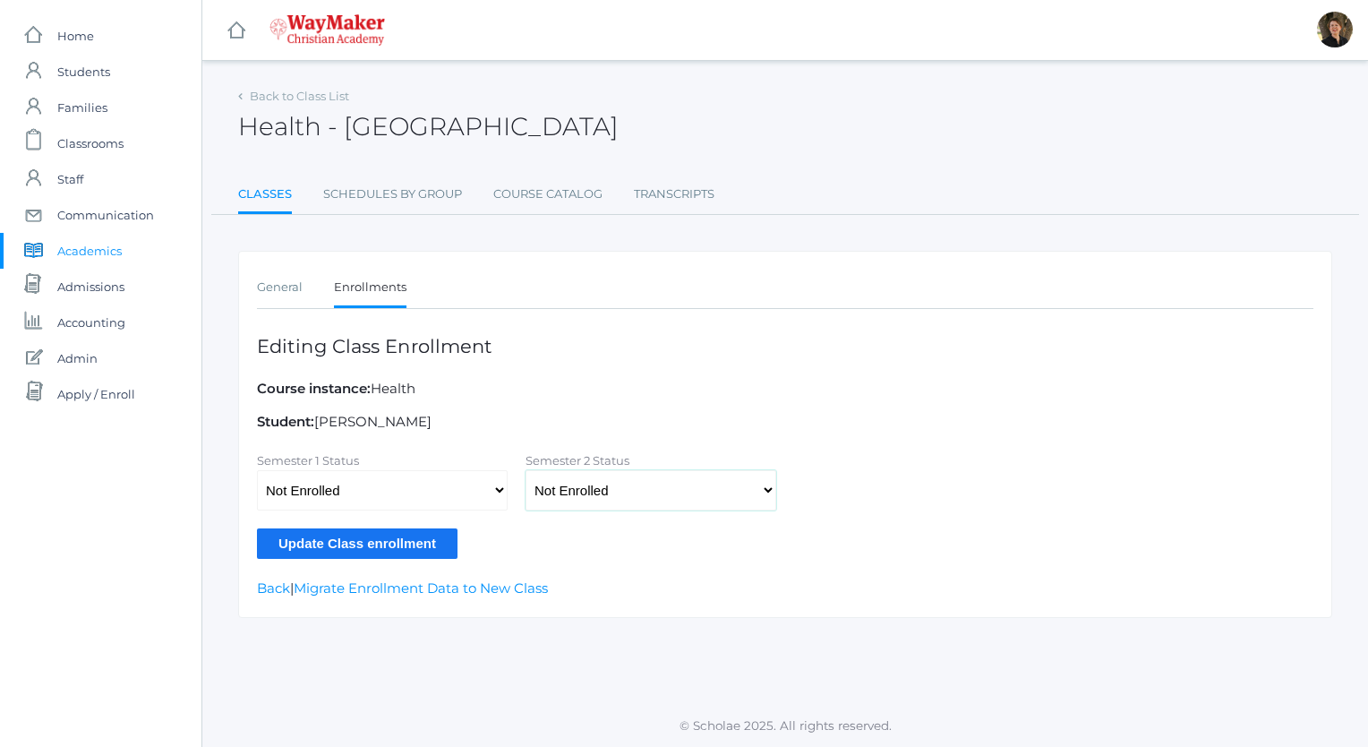
click at [525, 470] on select "Not Enrolled Enrolled Withdrawn - Passing Withdrawn - Failing" at bounding box center [650, 490] width 251 height 40
click at [363, 539] on input "Update Class enrollment" at bounding box center [357, 543] width 201 height 30
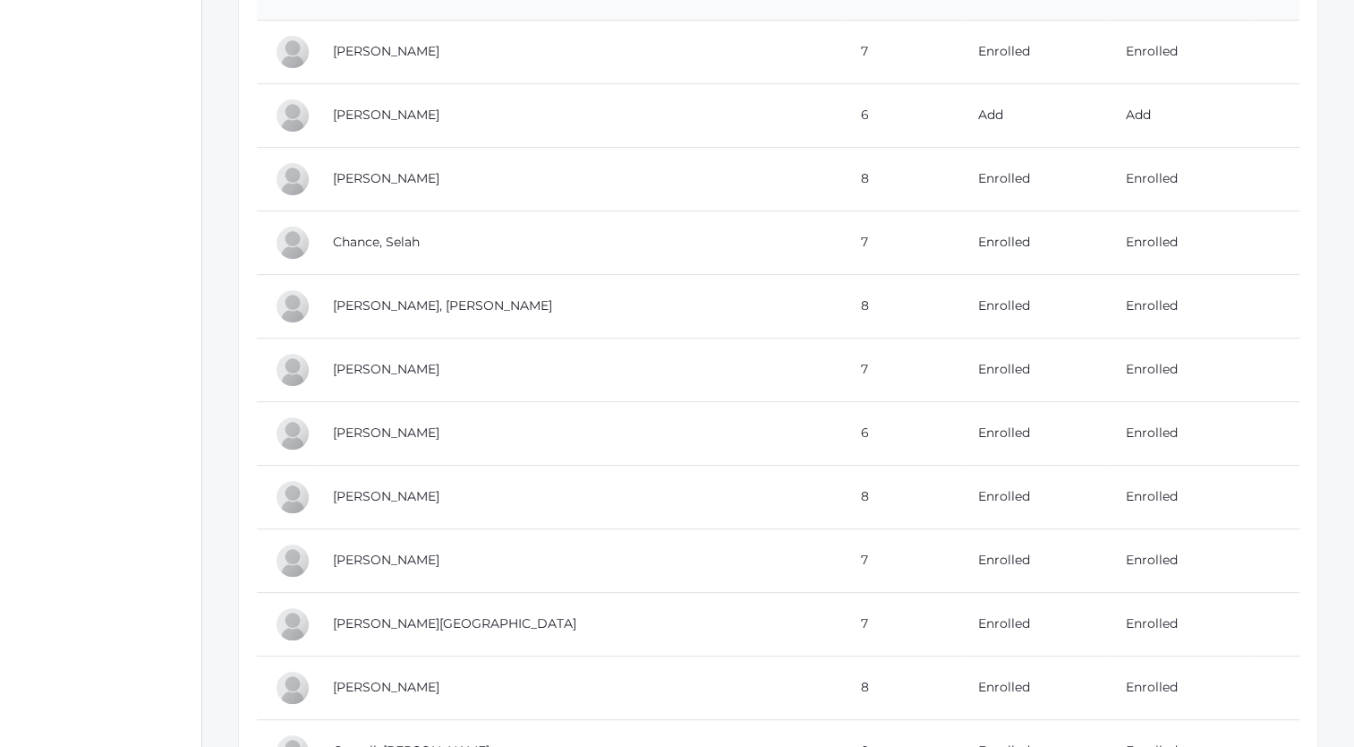
scroll to position [609, 0]
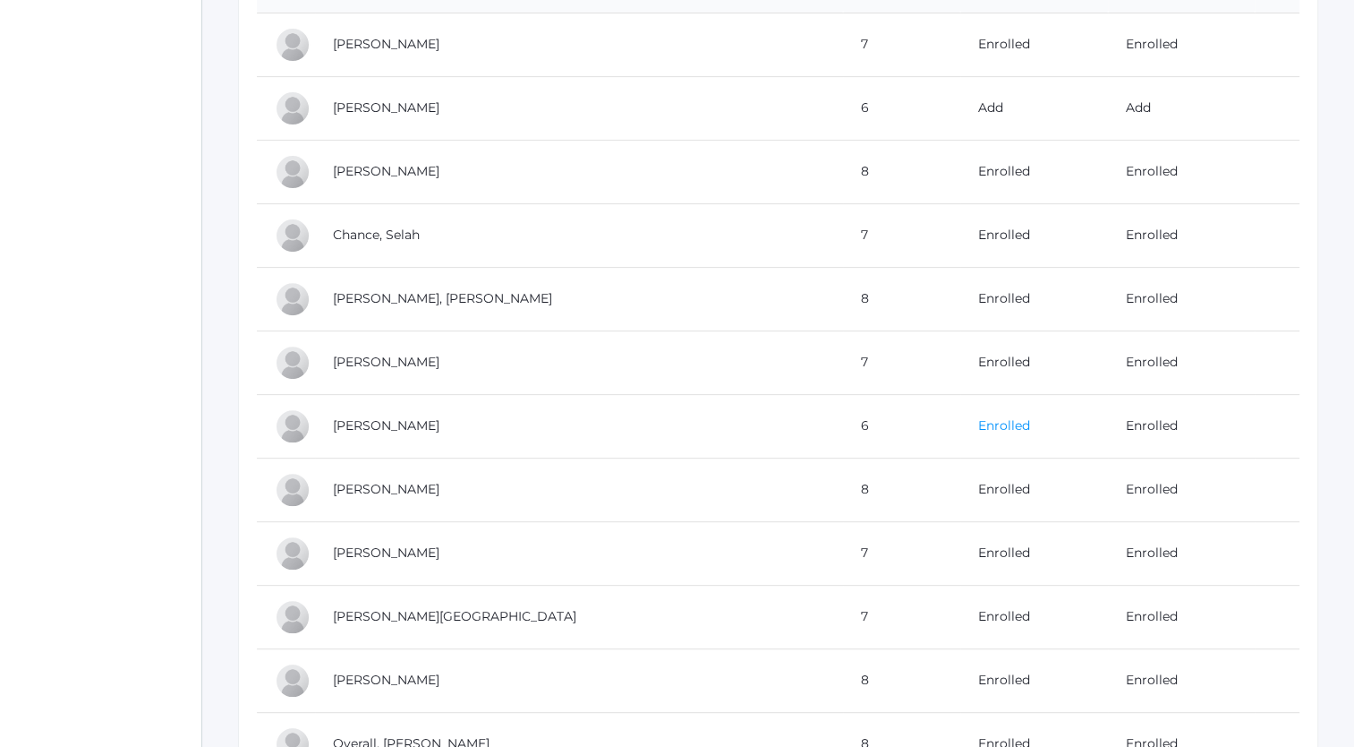
click at [978, 421] on link "Enrolled" at bounding box center [1004, 425] width 52 height 16
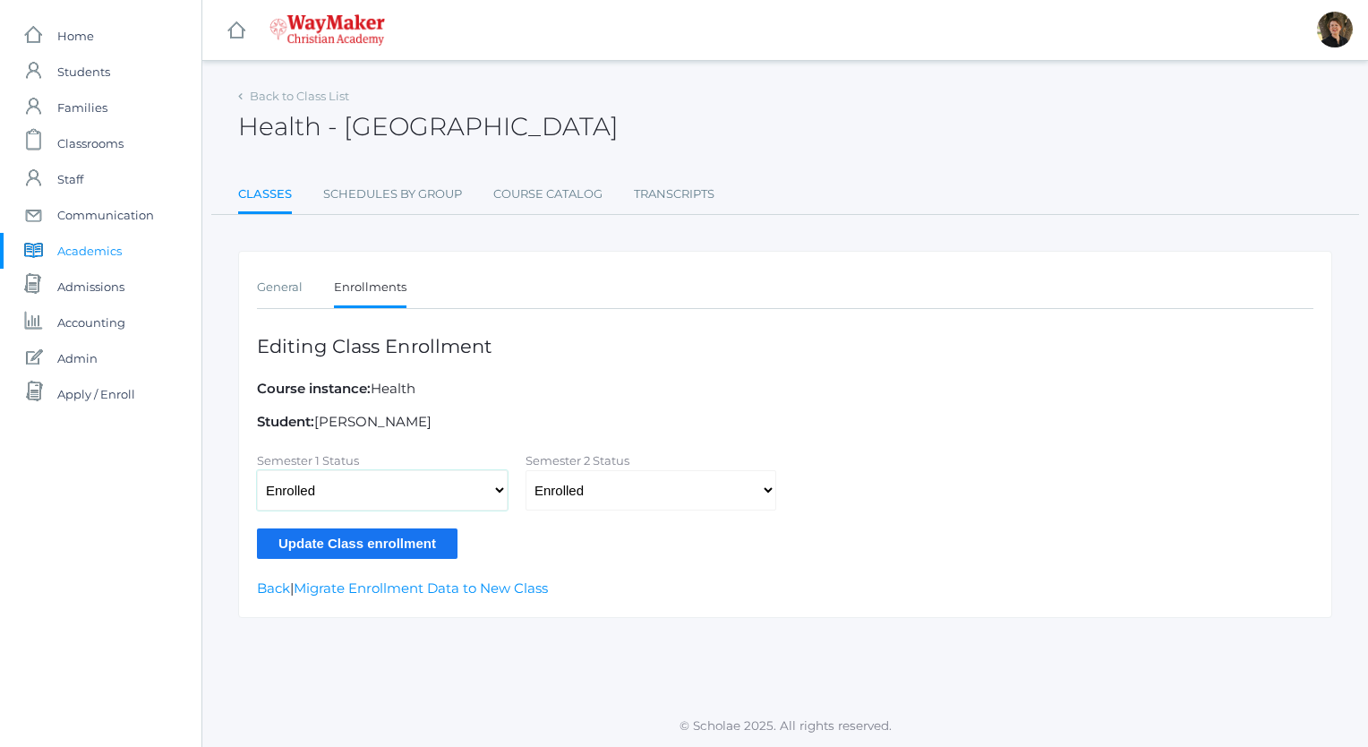
click at [501, 485] on select "Not Enrolled Enrolled Withdrawn - Passing Withdrawn - Failing" at bounding box center [382, 490] width 251 height 40
select select
click at [257, 470] on select "Not Enrolled Enrolled Withdrawn - Passing Withdrawn - Failing" at bounding box center [382, 490] width 251 height 40
click at [568, 492] on select "Not Enrolled Enrolled Withdrawn - Passing Withdrawn - Failing" at bounding box center [650, 490] width 251 height 40
select select
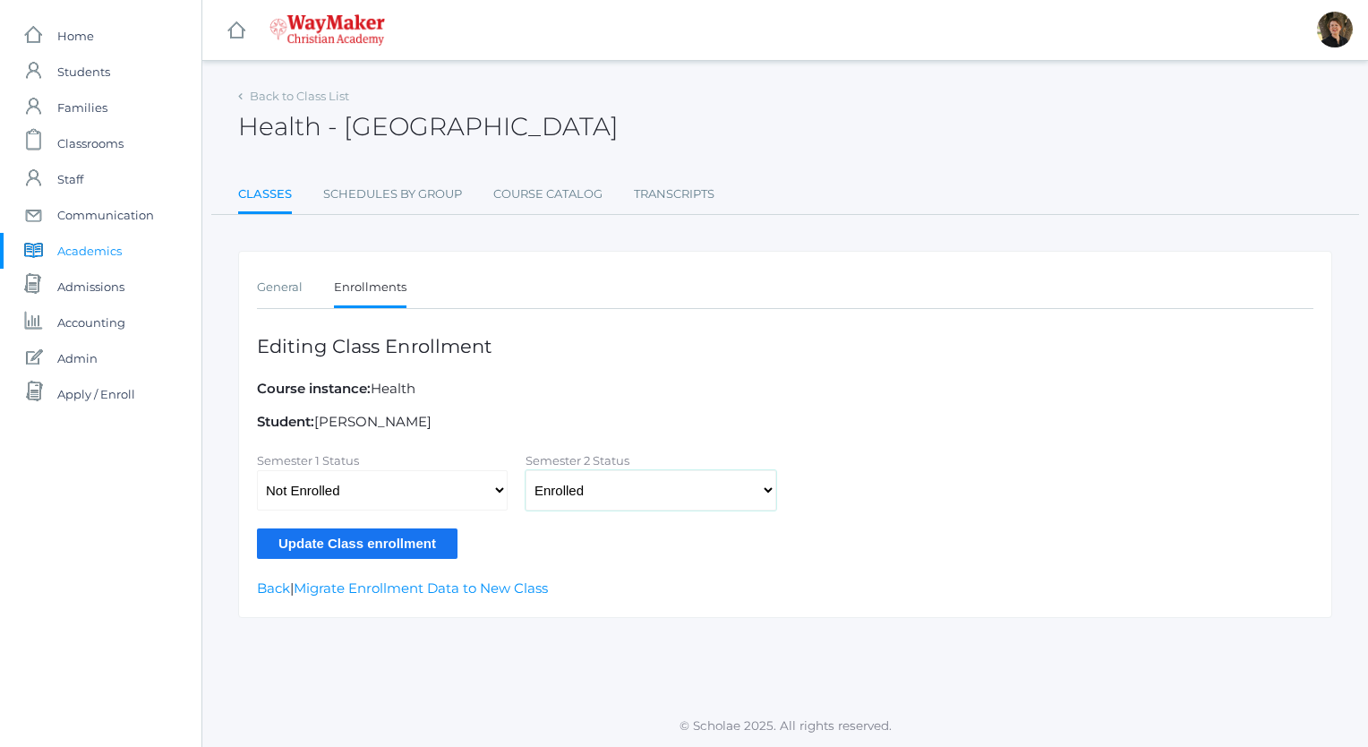
click at [525, 470] on select "Not Enrolled Enrolled Withdrawn - Passing Withdrawn - Failing" at bounding box center [650, 490] width 251 height 40
click at [416, 538] on input "Update Class enrollment" at bounding box center [357, 543] width 201 height 30
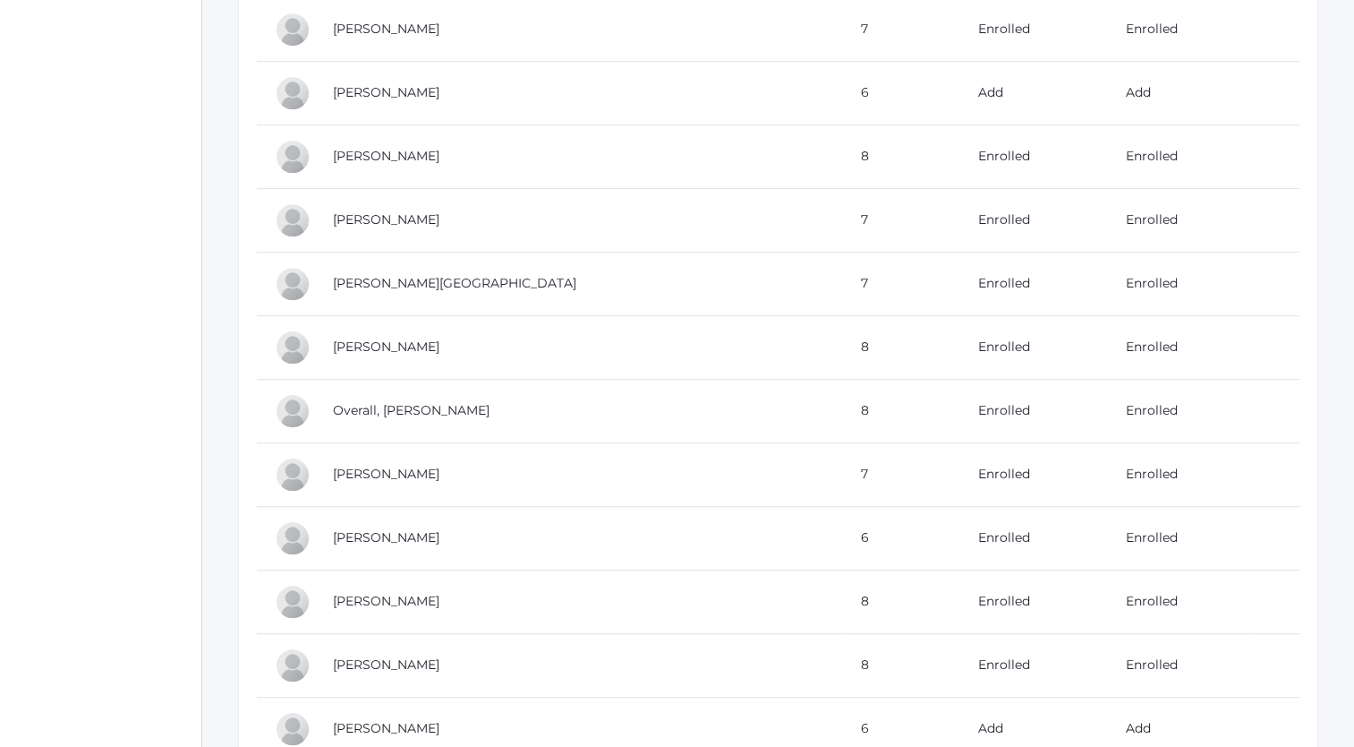
scroll to position [944, 0]
click at [978, 534] on link "Enrolled" at bounding box center [1004, 535] width 52 height 16
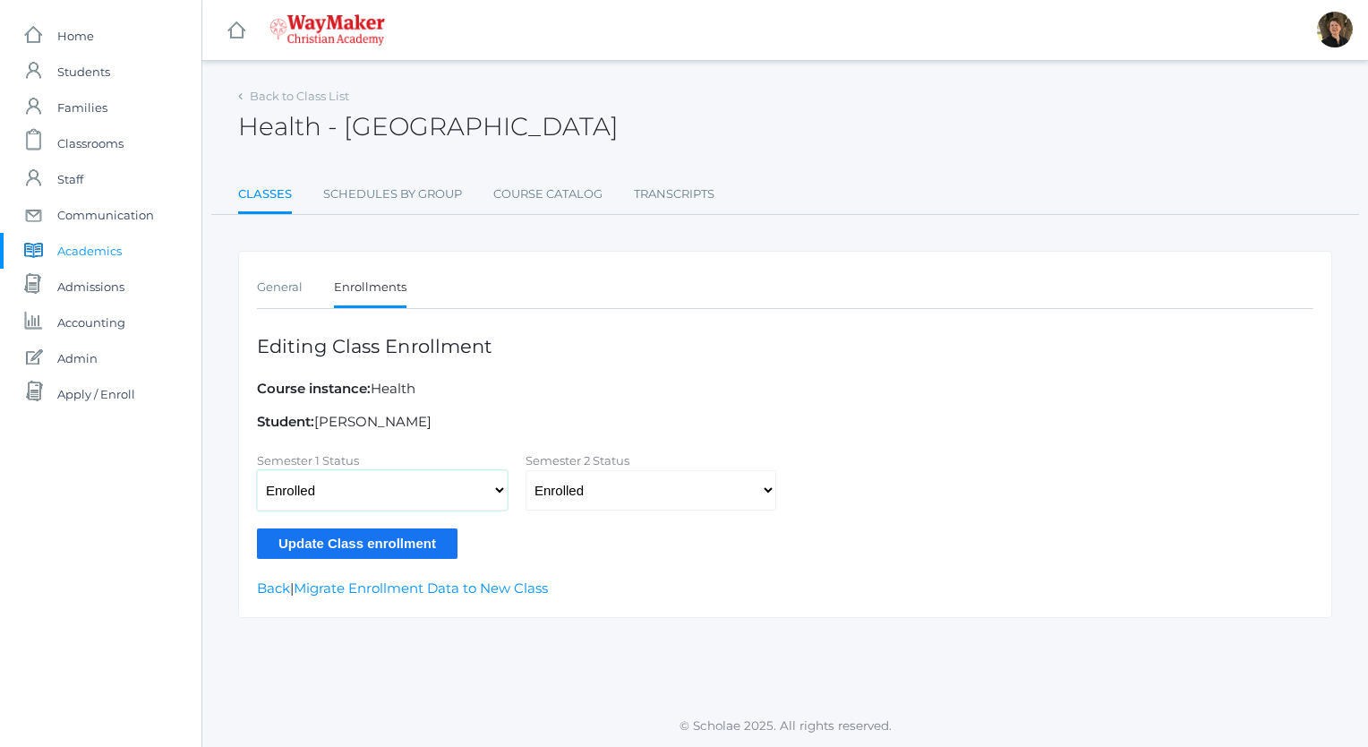
click at [498, 489] on select "Not Enrolled Enrolled Withdrawn - Passing Withdrawn - Failing" at bounding box center [382, 490] width 251 height 40
select select
click at [257, 470] on select "Not Enrolled Enrolled Withdrawn - Passing Withdrawn - Failing" at bounding box center [382, 490] width 251 height 40
click at [569, 487] on select "Not Enrolled Enrolled Withdrawn - Passing Withdrawn - Failing" at bounding box center [650, 490] width 251 height 40
select select
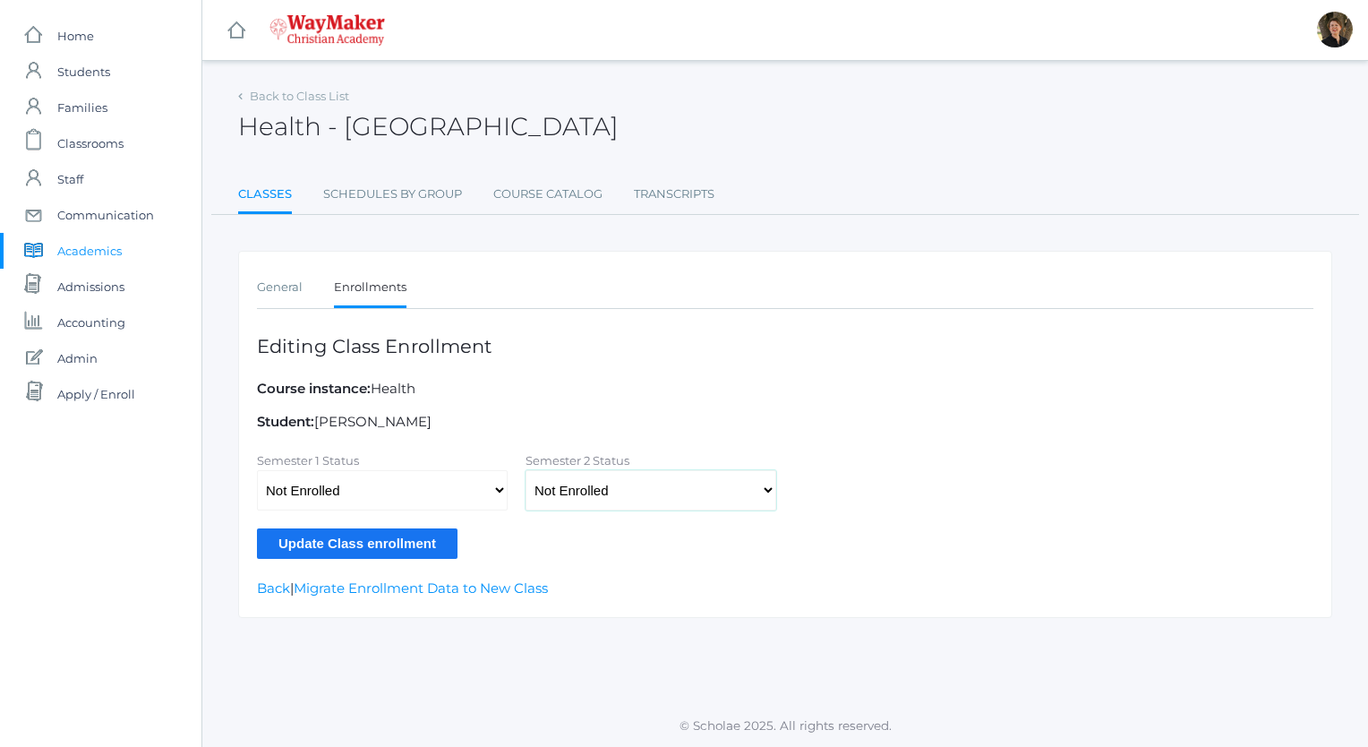
click at [525, 470] on select "Not Enrolled Enrolled Withdrawn - Passing Withdrawn - Failing" at bounding box center [650, 490] width 251 height 40
click at [365, 539] on input "Update Class enrollment" at bounding box center [357, 543] width 201 height 30
